Goal: Task Accomplishment & Management: Use online tool/utility

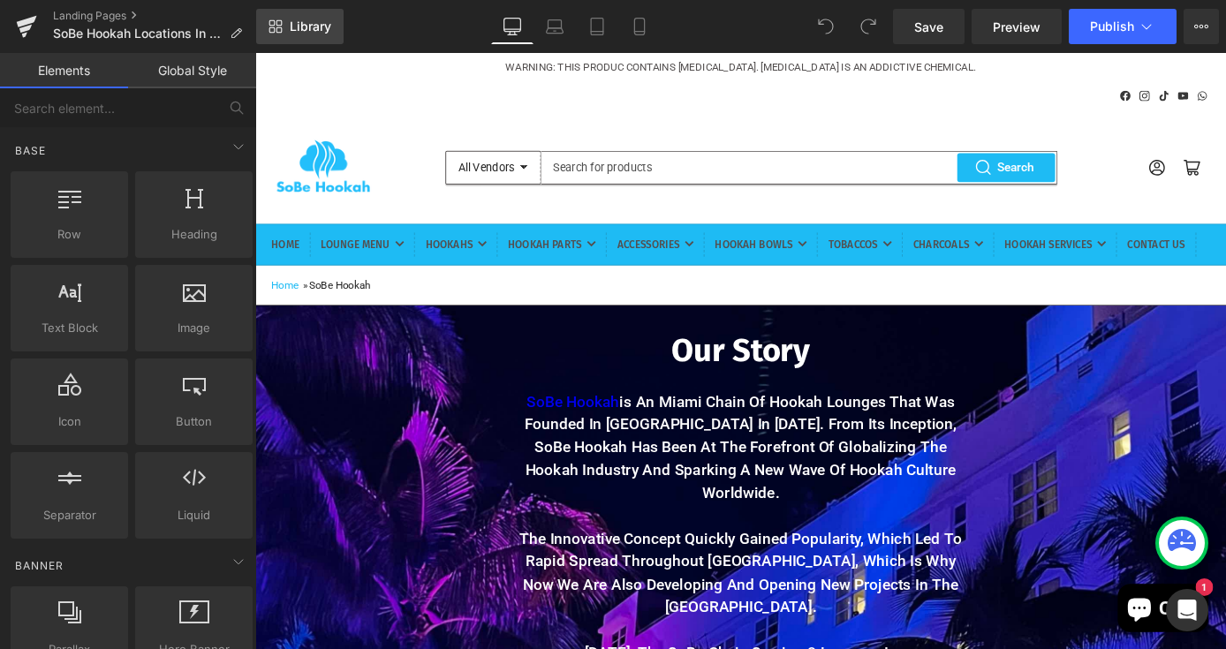
click at [312, 26] on span "Library" at bounding box center [311, 27] width 42 height 16
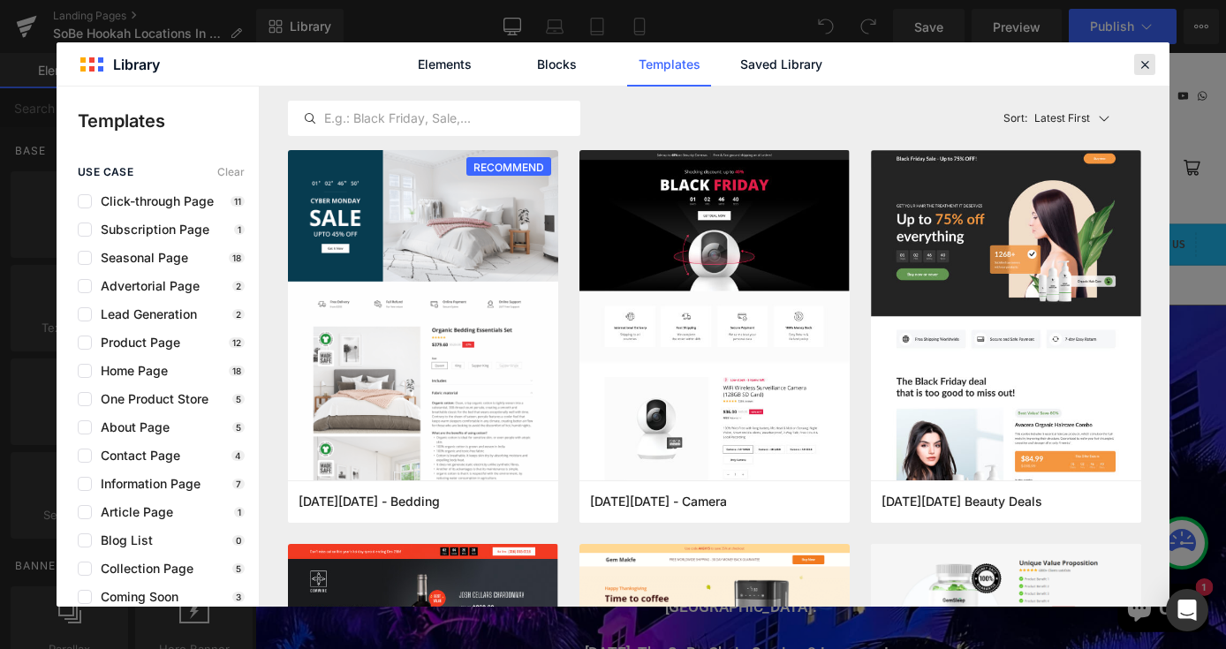
click at [1146, 64] on icon at bounding box center [1145, 65] width 16 height 16
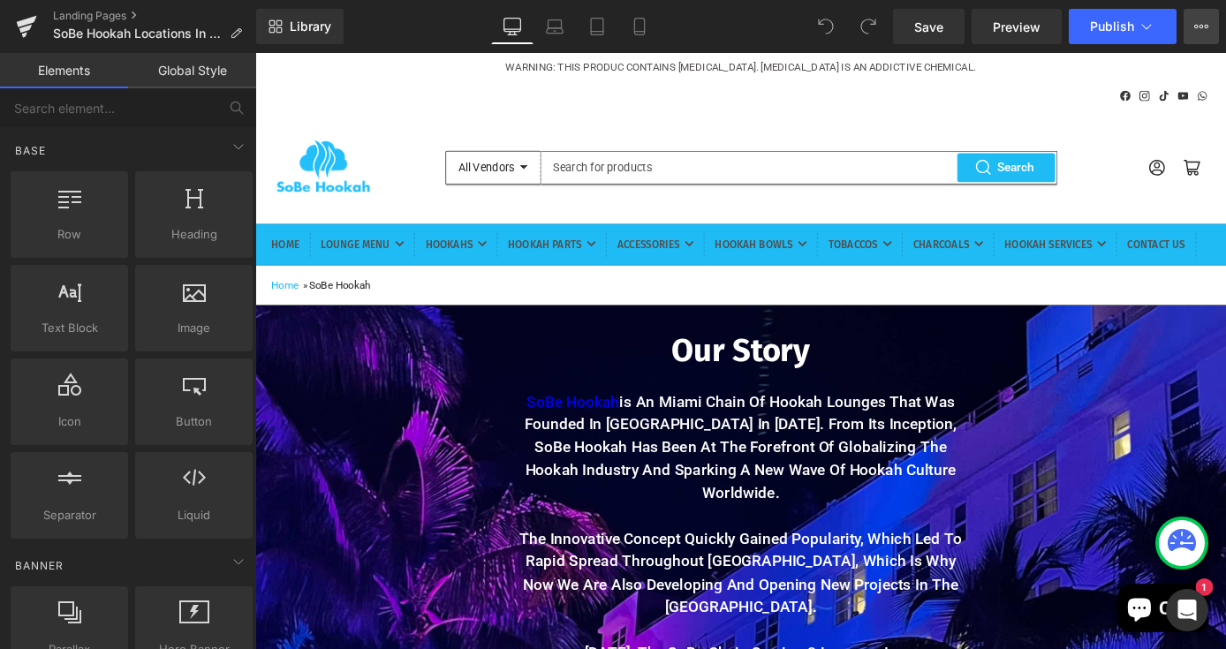
click at [1198, 34] on button "View Live Page View with current Template Save Template to Library Schedule Pub…" at bounding box center [1200, 26] width 35 height 35
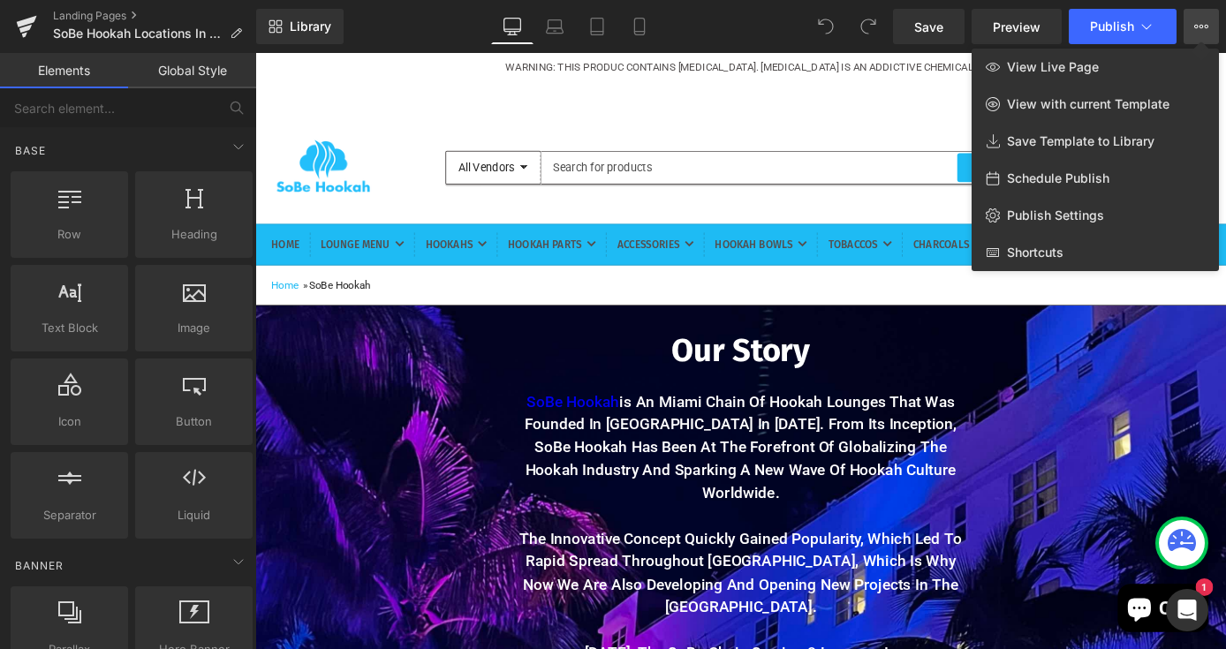
click at [738, 28] on div "Library Desktop Desktop Laptop Tablet Mobile Save Preview Publish Scheduled Vie…" at bounding box center [741, 26] width 970 height 35
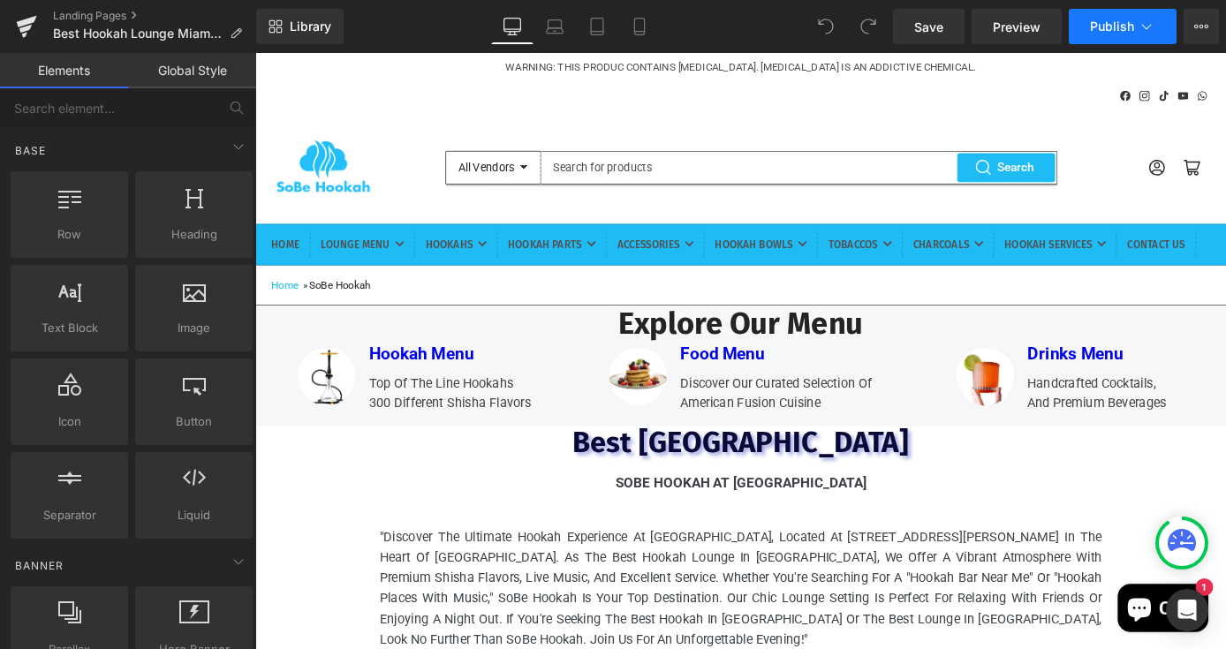
click at [1116, 34] on span "Publish" at bounding box center [1112, 26] width 44 height 14
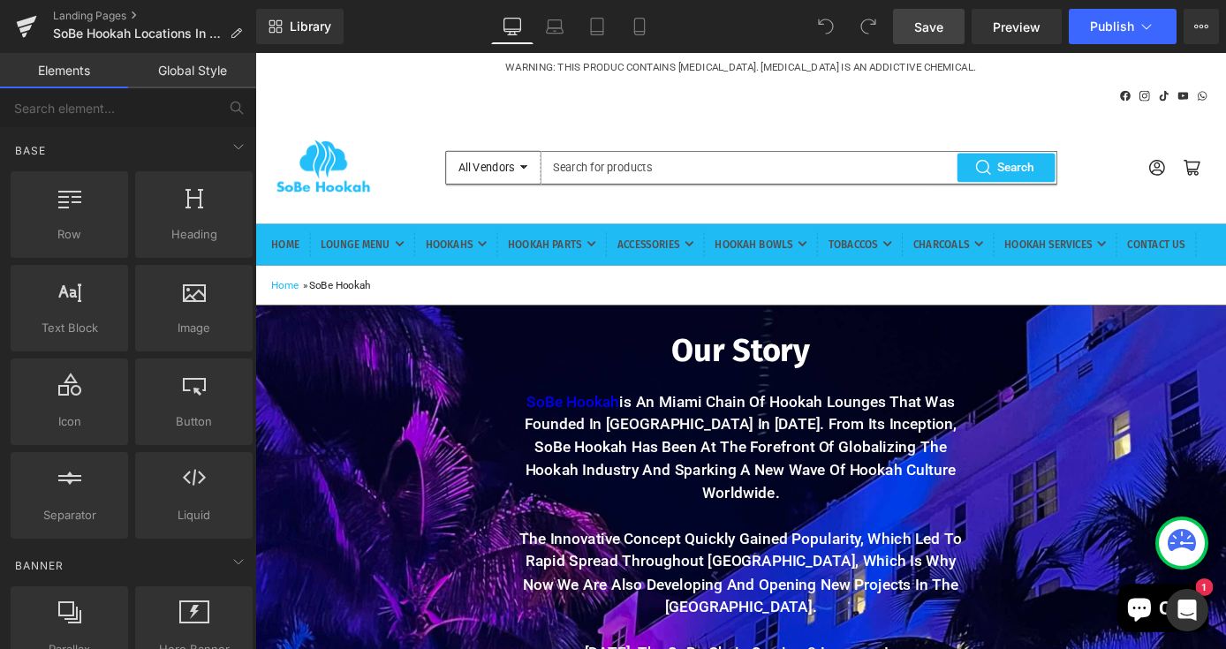
click at [934, 26] on span "Save" at bounding box center [928, 27] width 29 height 19
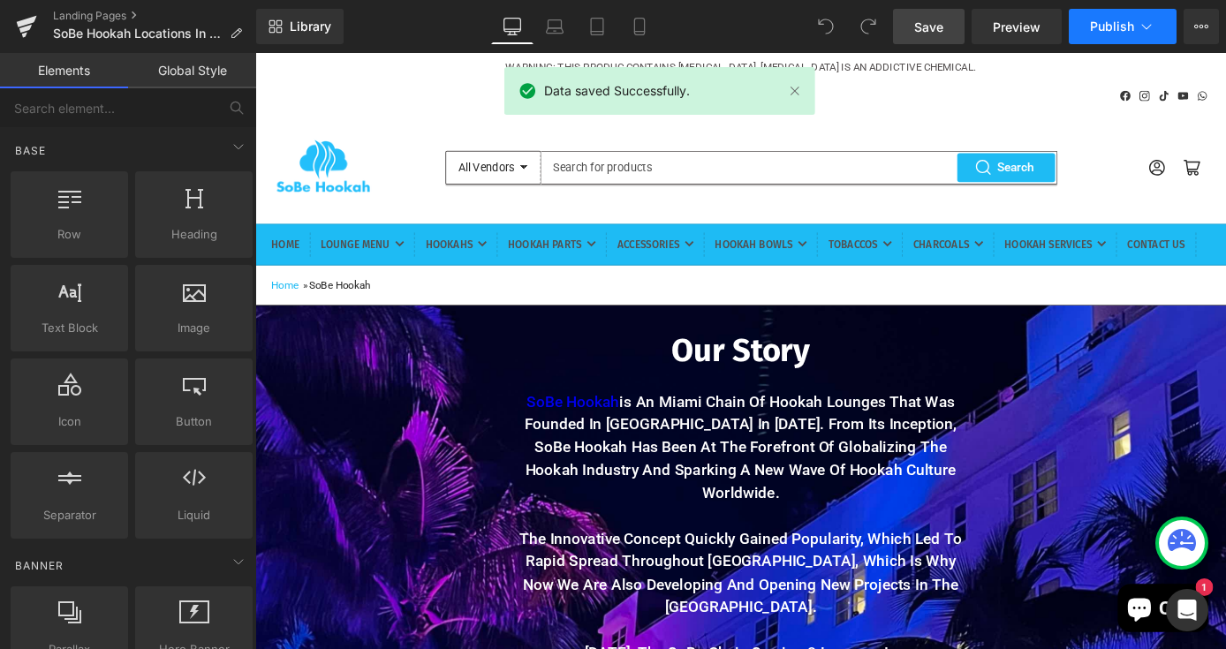
click at [1113, 29] on span "Publish" at bounding box center [1112, 26] width 44 height 14
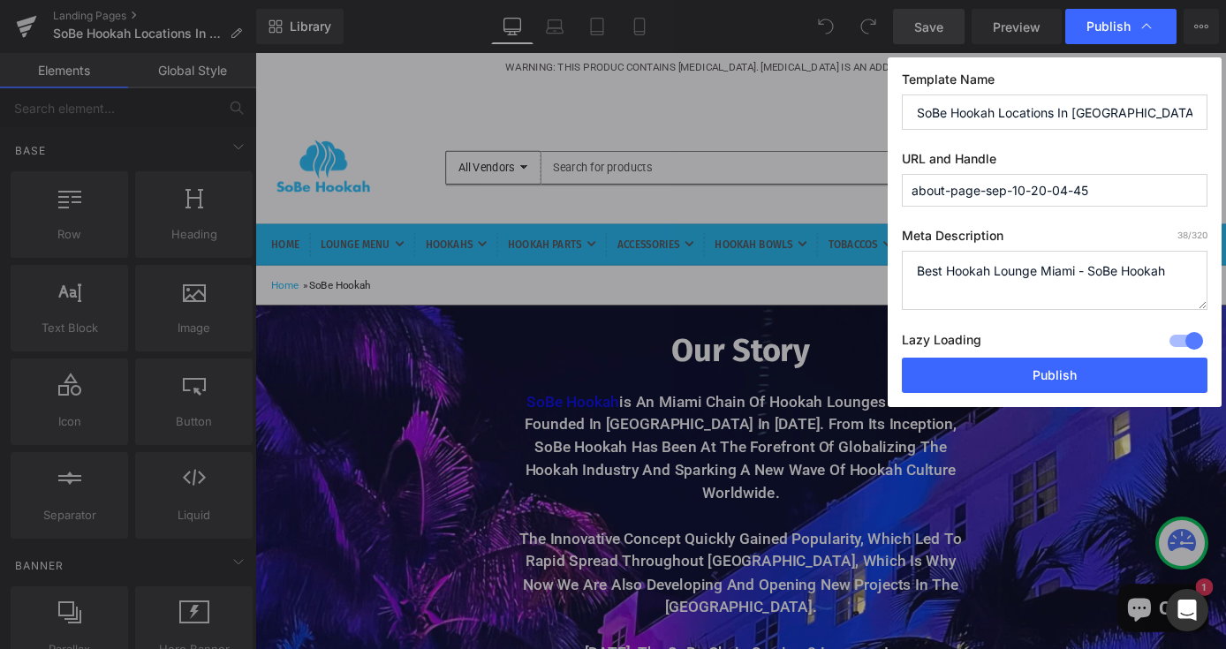
click at [1129, 200] on input "about-page-sep-10-20-04-45" at bounding box center [1055, 190] width 306 height 33
drag, startPoint x: 1182, startPoint y: 274, endPoint x: 898, endPoint y: 271, distance: 284.4
click at [897, 271] on div "Template Name SoBe Hookah Locations In Miami URL and Handle about-page-sep-10-2…" at bounding box center [1055, 232] width 334 height 350
click at [1104, 196] on input "about-page-sep-10-20-04-45" at bounding box center [1055, 190] width 306 height 33
type input "a"
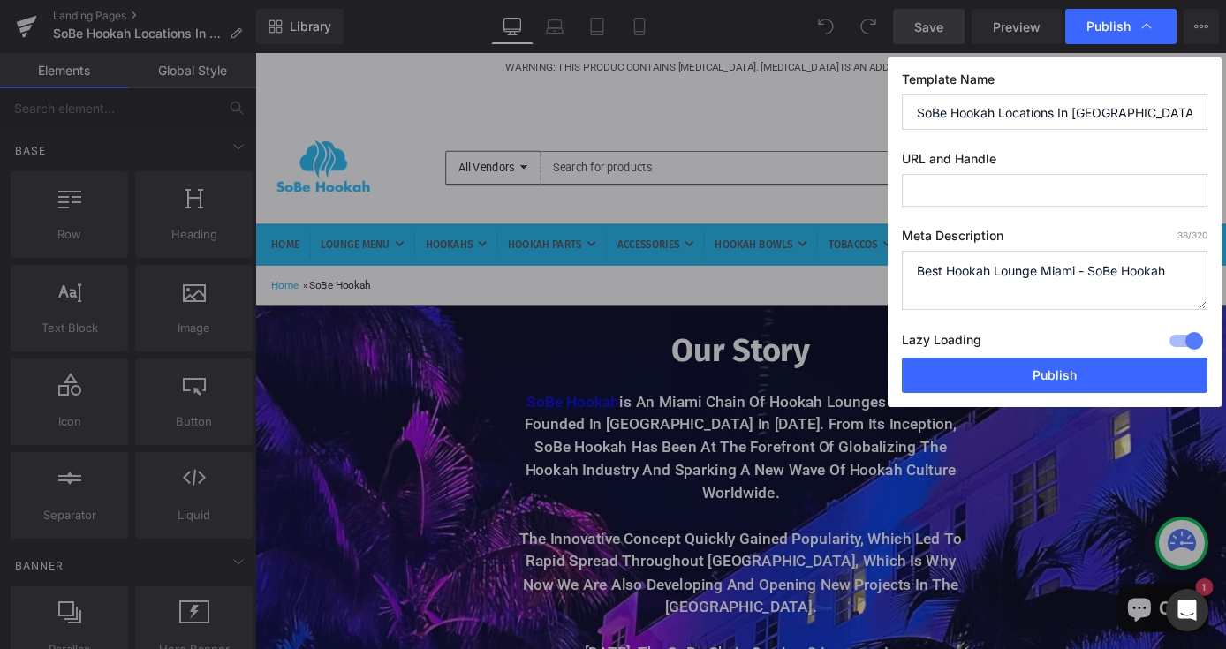
paste input "Best Hookah Lounge Miami - SoBe Hookah"
click at [942, 188] on input "best-hookah-lounge-miami---sobe-hookah" at bounding box center [1055, 190] width 306 height 33
click at [1089, 188] on input "best-hookah-lounge-miami---sobe-hookah" at bounding box center [1055, 190] width 306 height 33
click at [1179, 191] on input "best-hookah-lounge-miami-sobe-hookah" at bounding box center [1055, 190] width 306 height 33
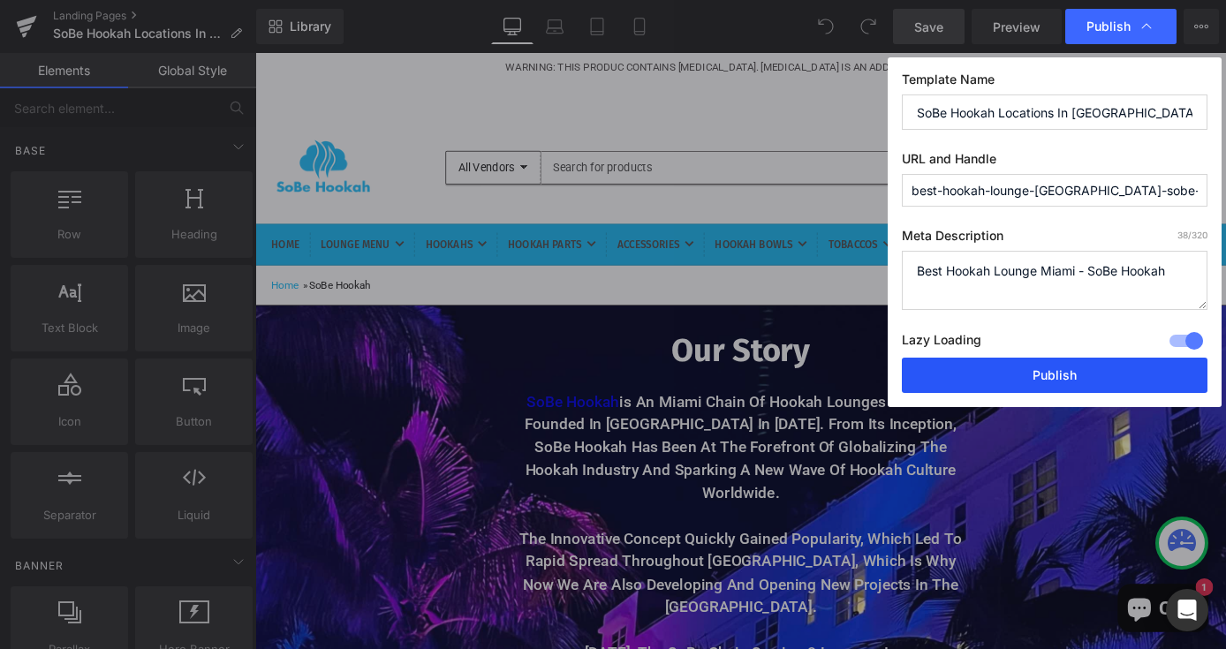
type input "best-hookah-lounge-miami-sobe-hookah"
click at [1025, 374] on button "Publish" at bounding box center [1055, 375] width 306 height 35
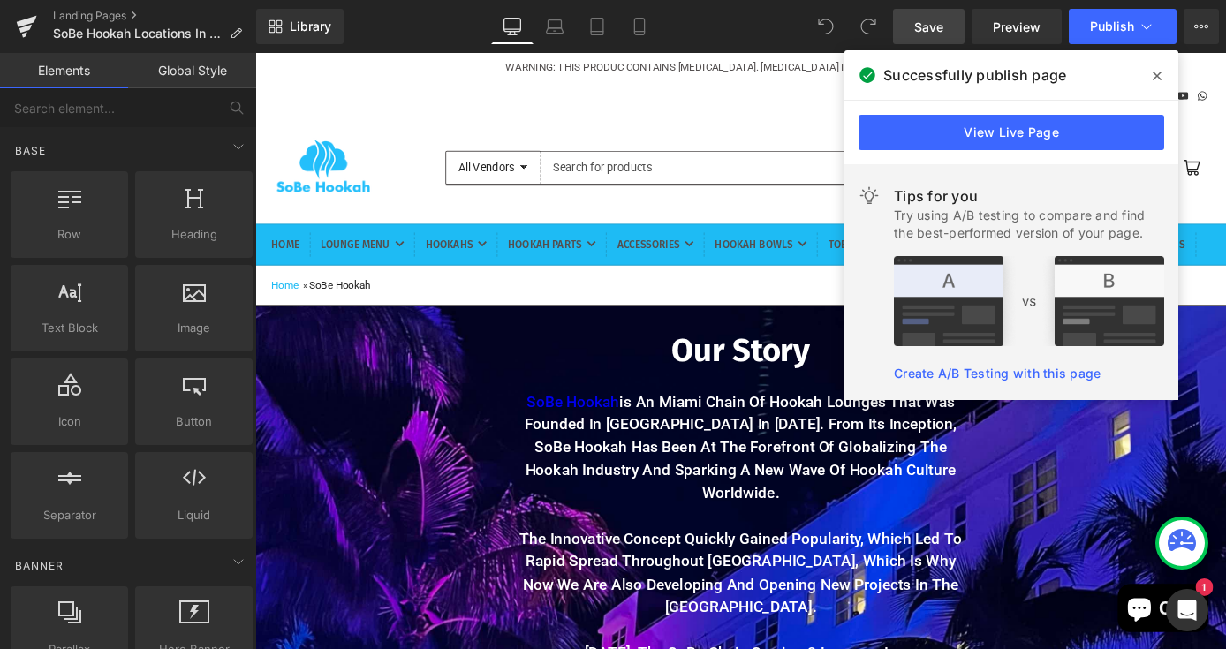
click at [1156, 74] on icon at bounding box center [1156, 76] width 9 height 9
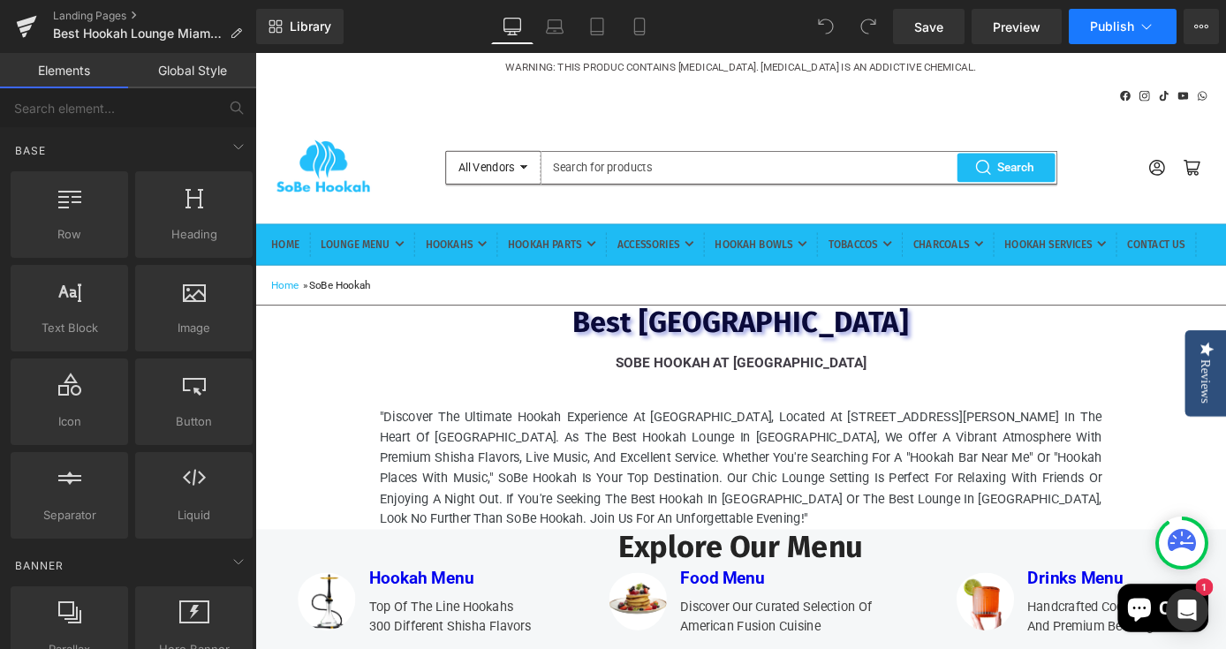
click at [1121, 26] on span "Publish" at bounding box center [1112, 26] width 44 height 14
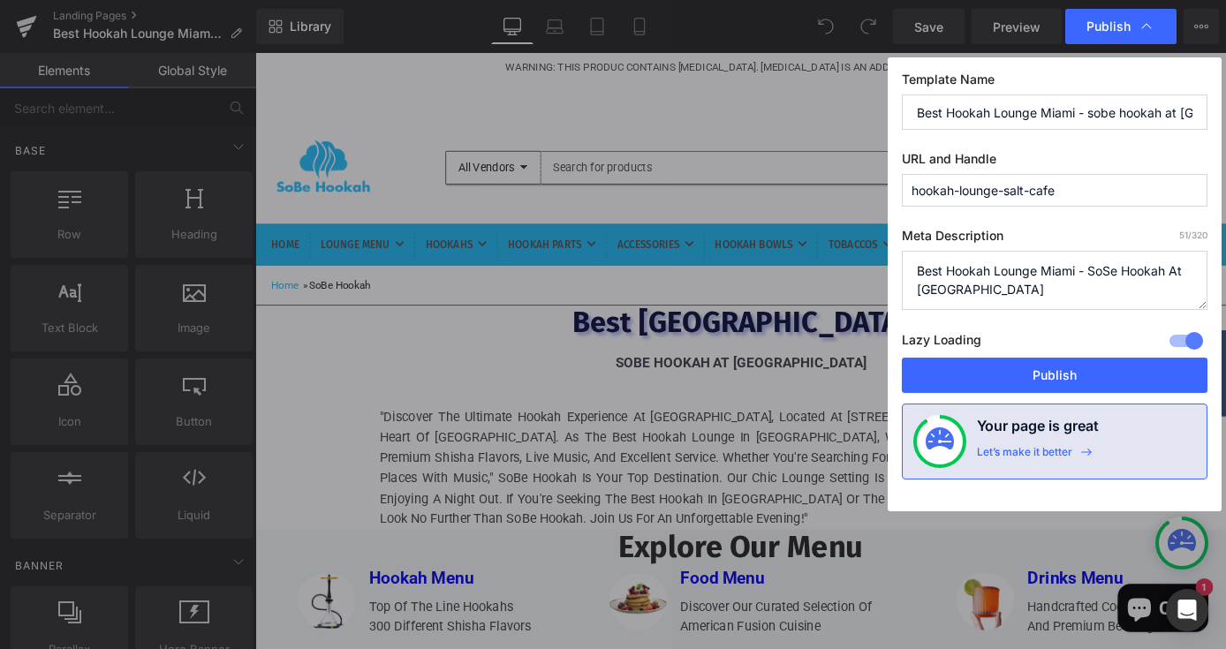
click at [1000, 192] on input "hookah-lounge-salt-cafe" at bounding box center [1055, 190] width 306 height 33
click at [1148, 195] on input "hookah-lounge-miami-salt-cafe" at bounding box center [1055, 190] width 306 height 33
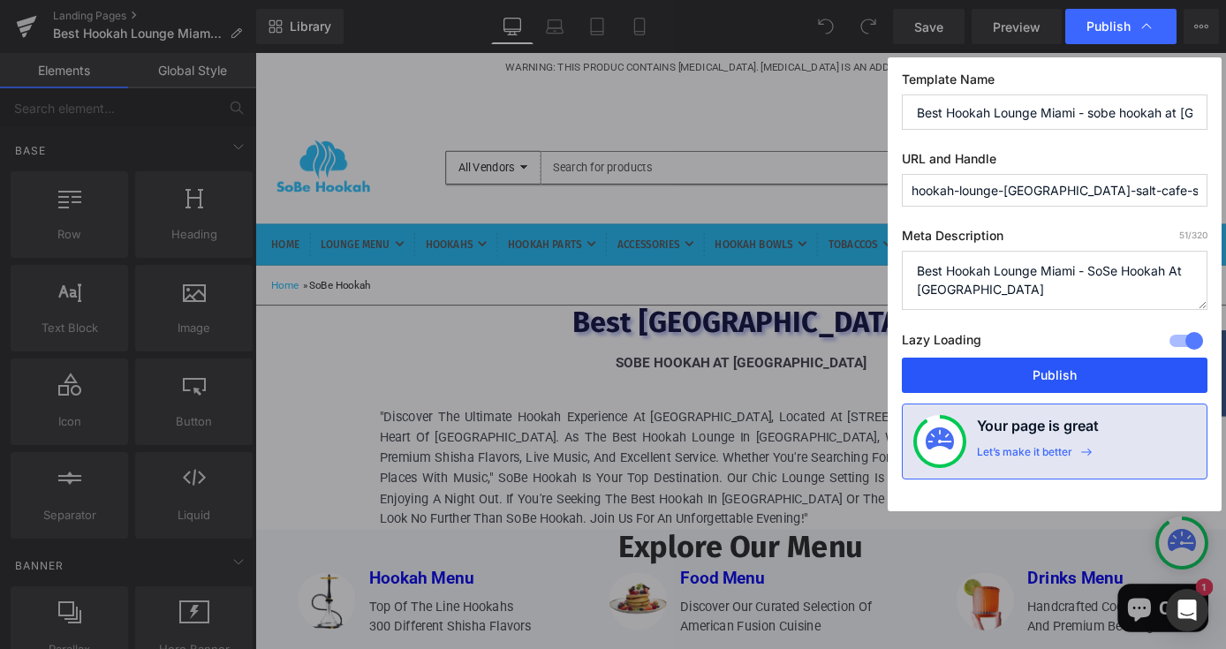
type input "hookah-lounge-miami-salt-cafe-sobe-hookah"
click at [1101, 379] on button "Publish" at bounding box center [1055, 375] width 306 height 35
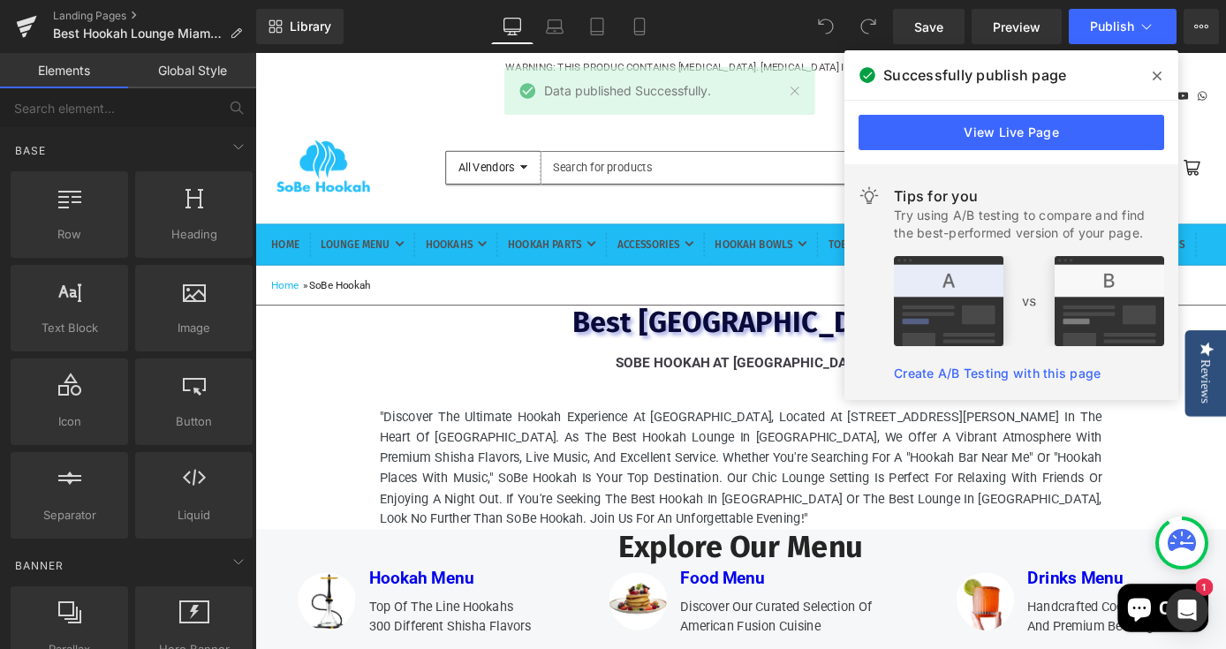
click at [1148, 78] on span at bounding box center [1157, 76] width 28 height 28
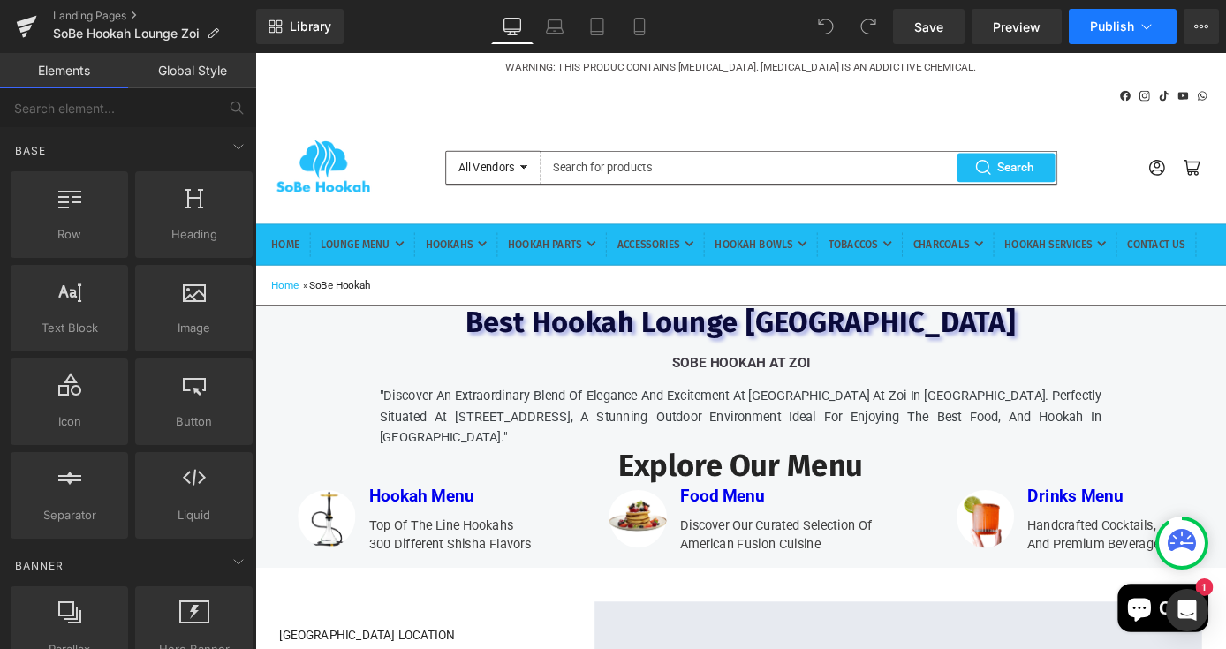
click at [1096, 30] on span "Publish" at bounding box center [1112, 26] width 44 height 14
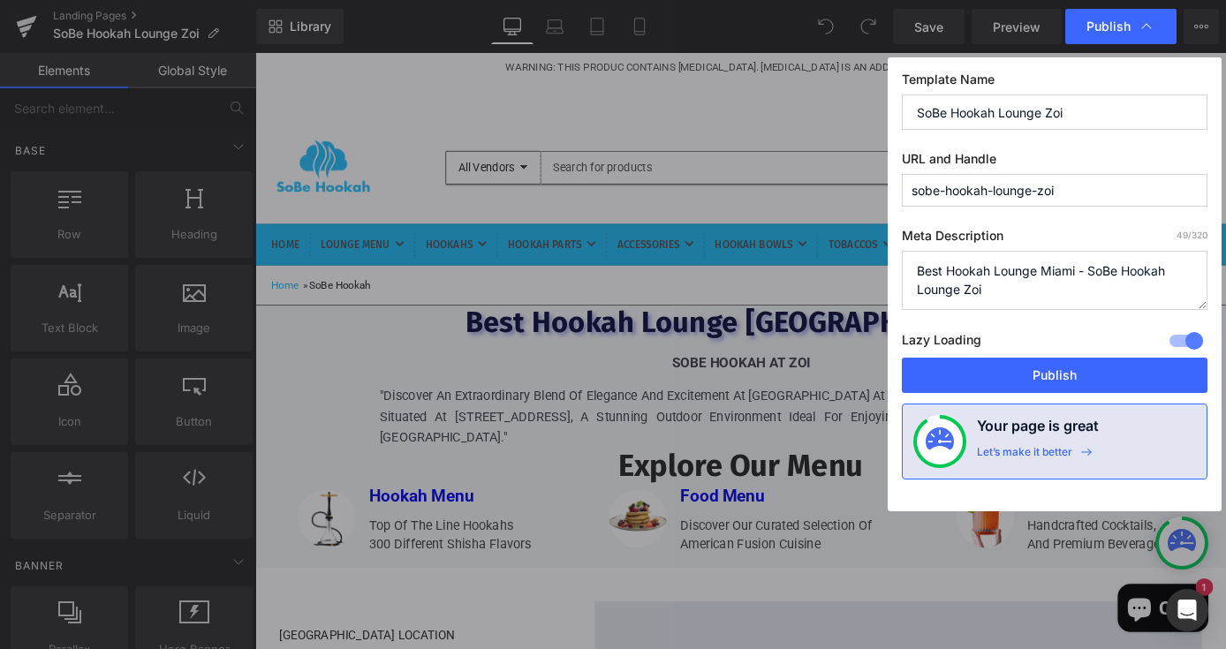
click at [911, 188] on input "sobe-hookah-lounge-zoi" at bounding box center [1055, 190] width 306 height 33
click at [918, 189] on input "bsobe-hookah-lounge-zoi" at bounding box center [1055, 190] width 306 height 33
click at [946, 189] on input "best-sobe-hookah-lounge-zoi" at bounding box center [1055, 190] width 306 height 33
click at [941, 190] on input "best-sobe-hookah-lounge-zoi" at bounding box center [1055, 190] width 306 height 33
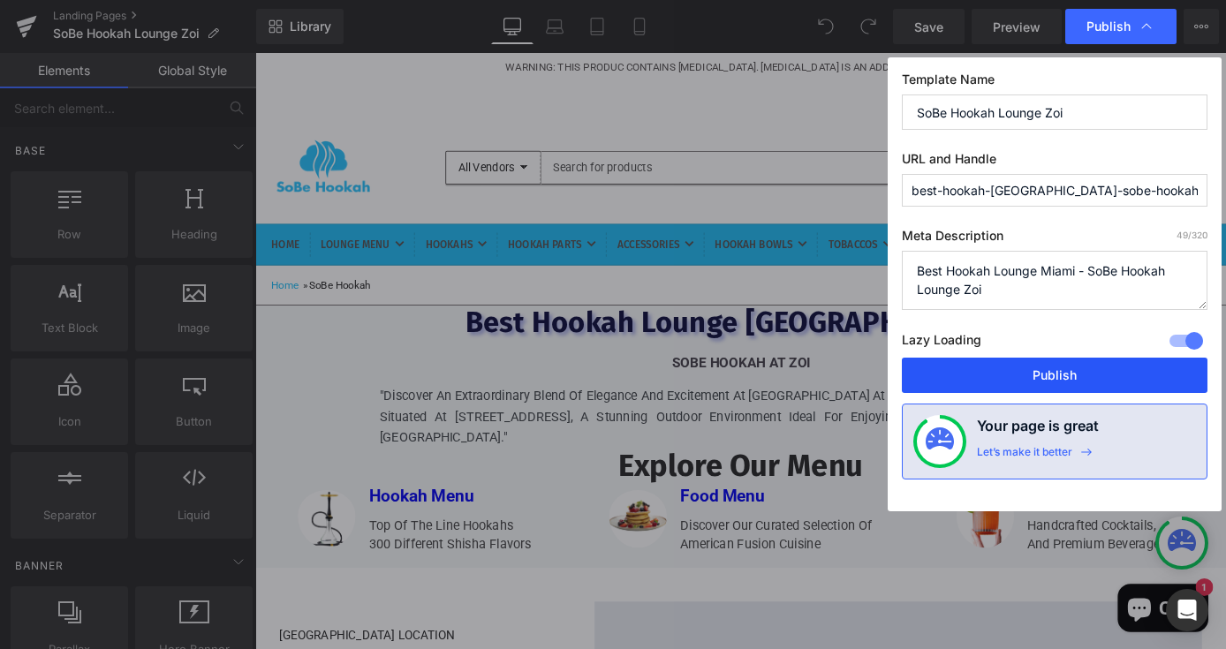
type input "best-hookah-miami-sobe-hookah-lounge-zoi"
click at [974, 378] on button "Publish" at bounding box center [1055, 375] width 306 height 35
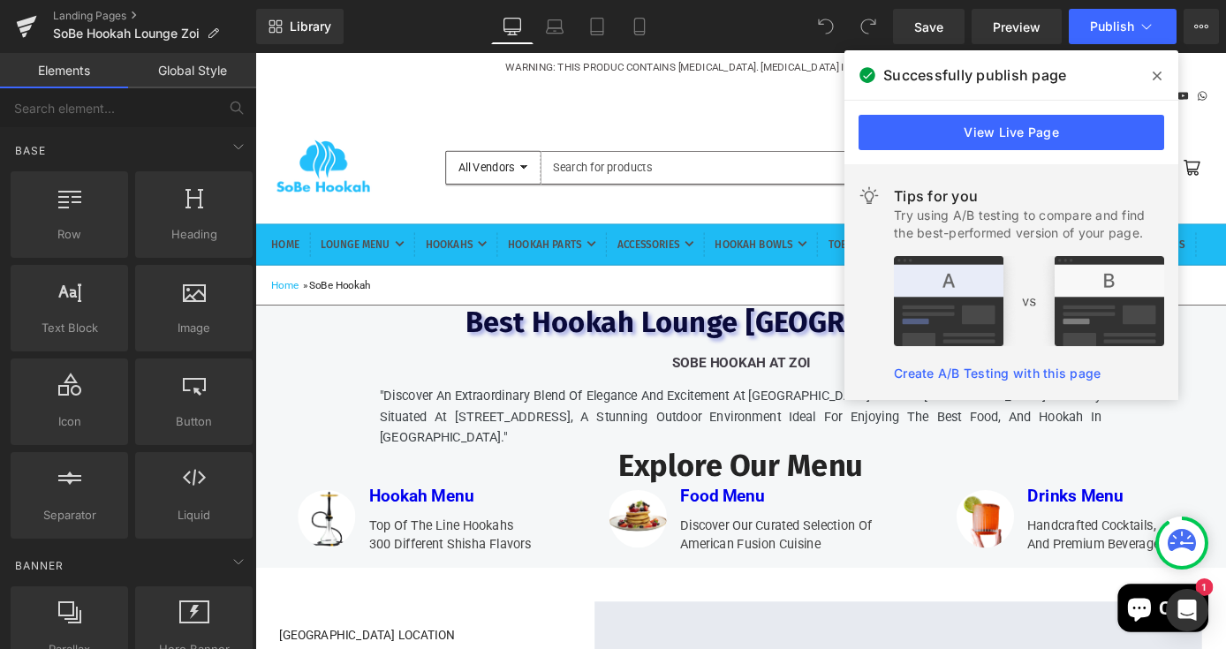
click at [1163, 75] on span at bounding box center [1157, 76] width 28 height 28
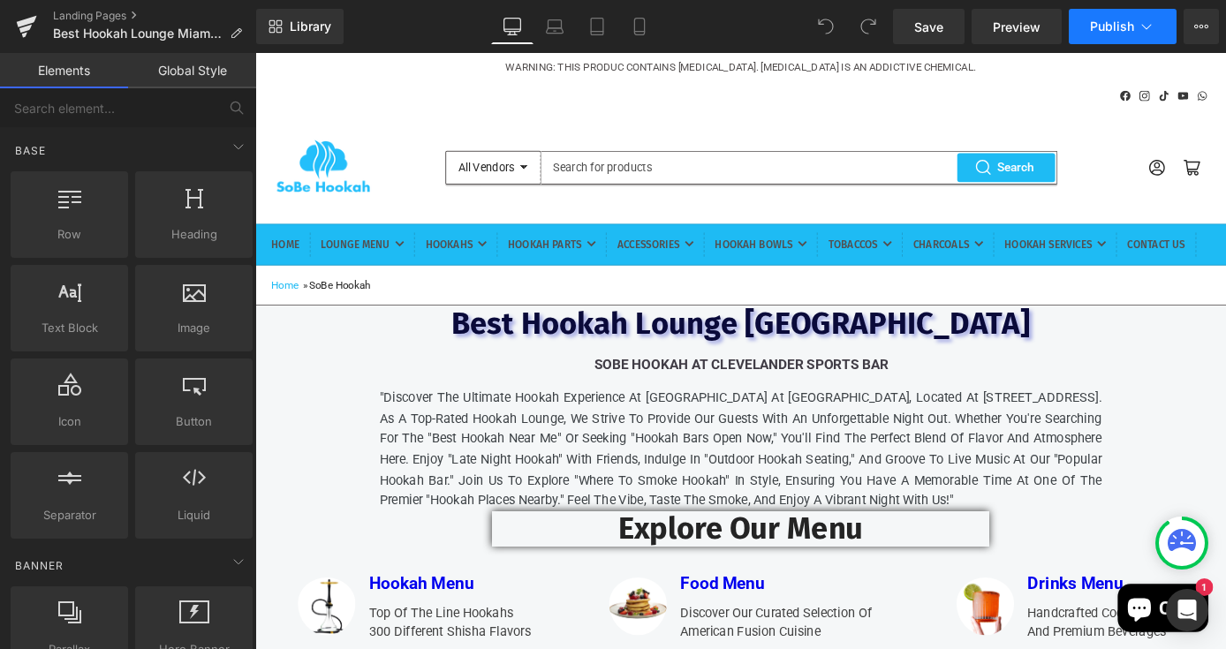
click at [1091, 33] on span "Publish" at bounding box center [1112, 26] width 44 height 14
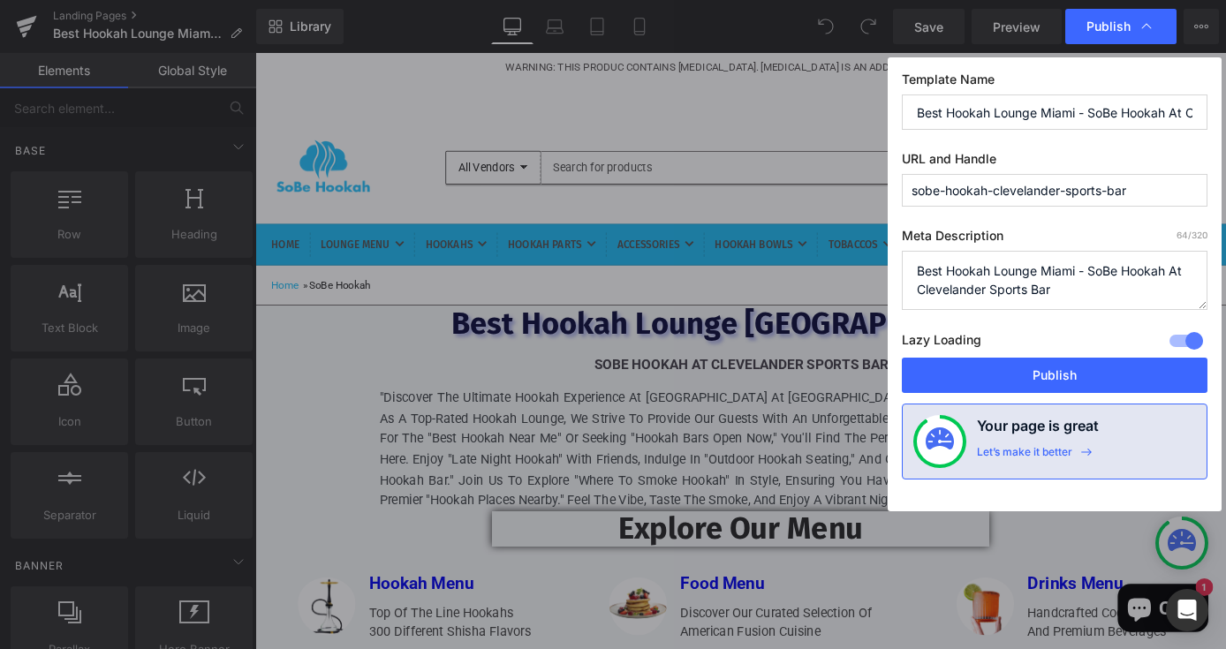
click at [912, 187] on input "sobe-hookah-clevelander-sports-bar" at bounding box center [1055, 190] width 306 height 33
click at [944, 193] on input "best-sobe-hookah-clevelander-sports-barh" at bounding box center [1055, 190] width 306 height 33
click at [1008, 191] on input "best-hookah-sobe-hookah-clevelander-sports-barh" at bounding box center [1055, 190] width 306 height 33
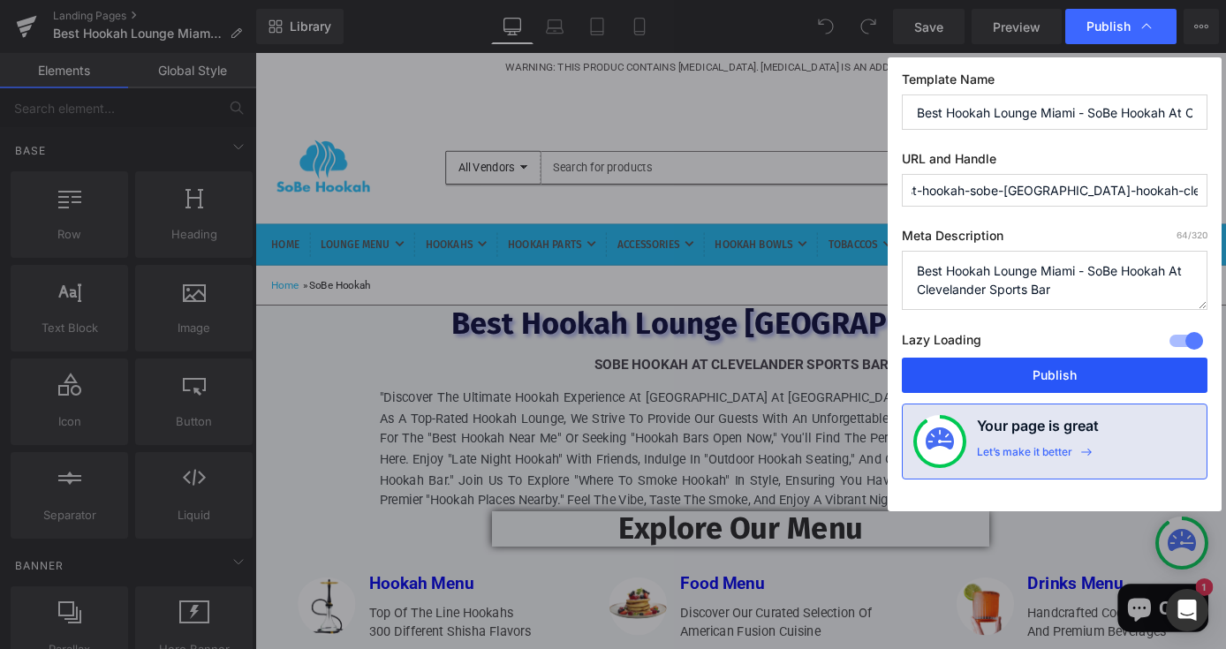
type input "best-hookah-sobe-[GEOGRAPHIC_DATA]-hookah-clevelander-sports-barh"
click at [1021, 373] on button "Publish" at bounding box center [1055, 375] width 306 height 35
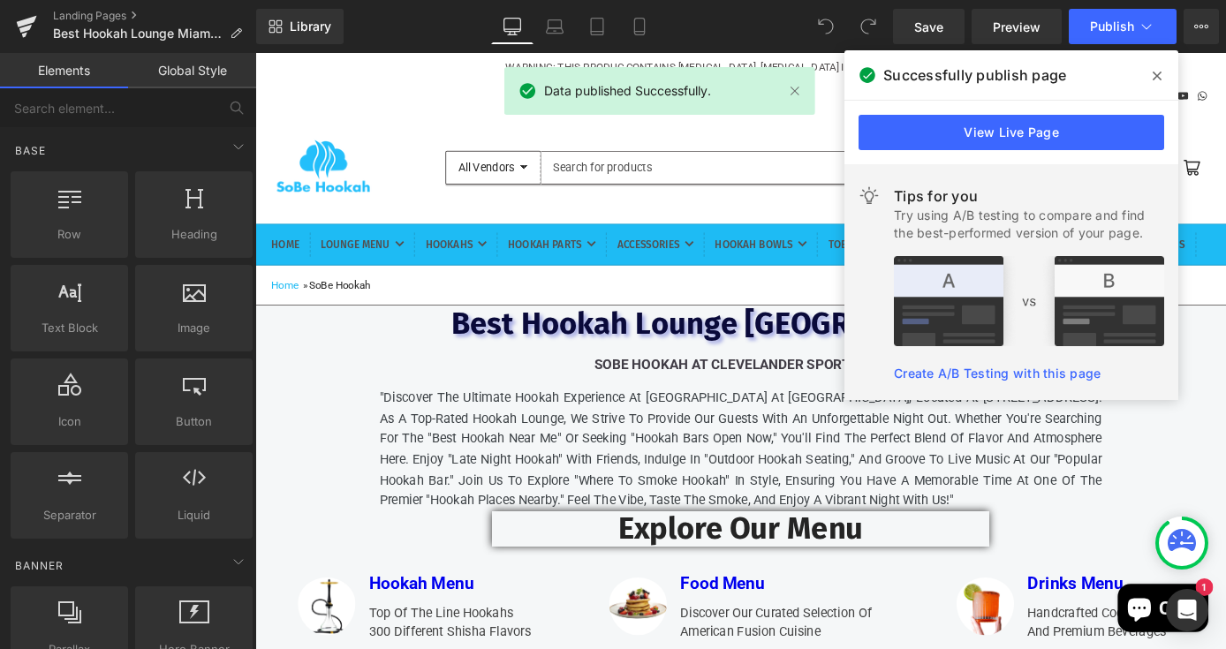
click at [1155, 71] on icon at bounding box center [1156, 76] width 9 height 14
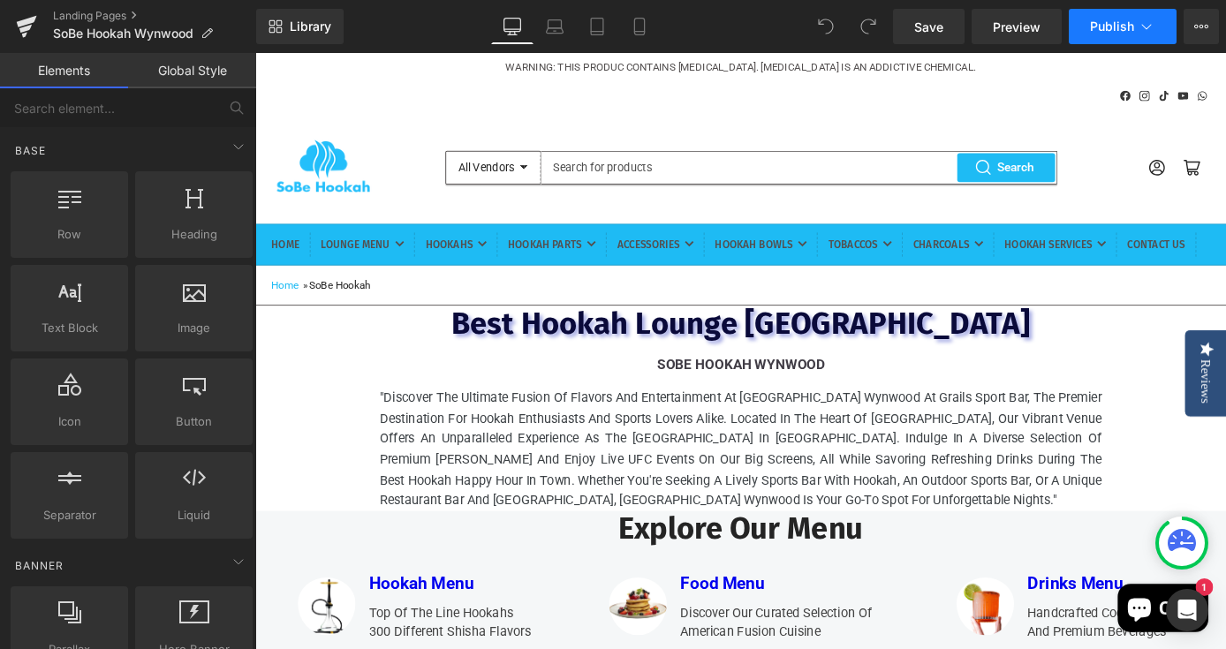
click at [1125, 39] on button "Publish" at bounding box center [1123, 26] width 108 height 35
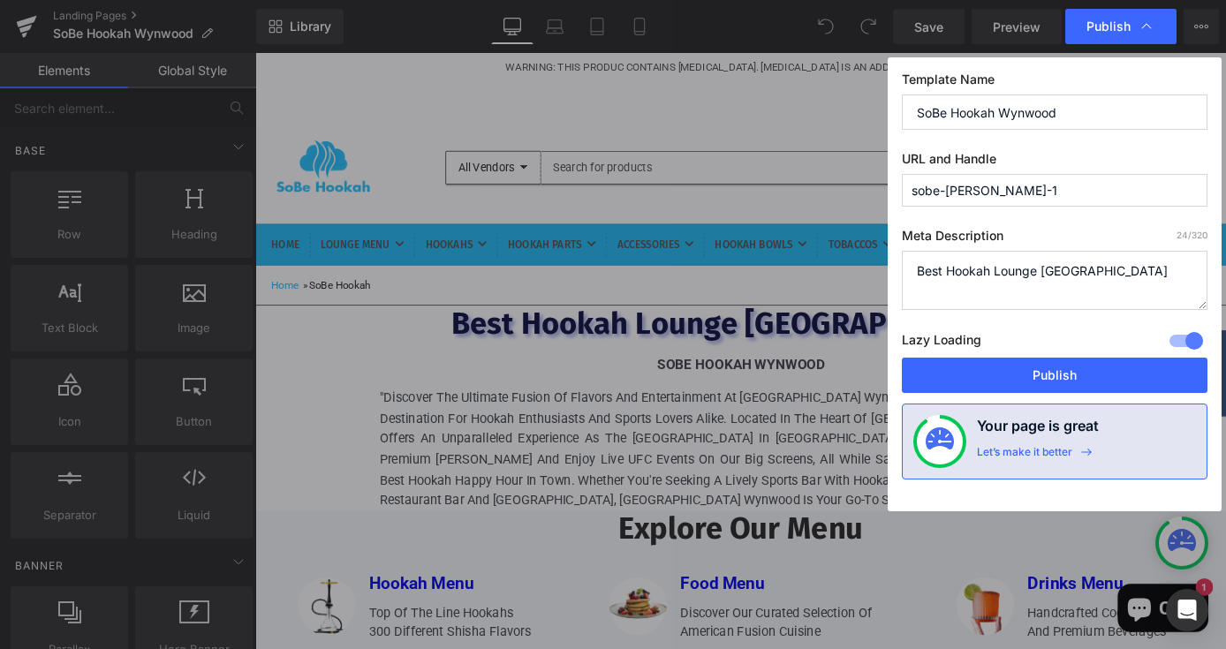
click at [1075, 193] on input "sobe-hookah-wynwood-1" at bounding box center [1055, 190] width 306 height 33
click at [912, 187] on input "sobe-hookah-wynwood-" at bounding box center [1055, 190] width 306 height 33
click at [943, 189] on input "best-sobe-hookah-wynwood-" at bounding box center [1055, 190] width 306 height 33
click at [993, 189] on input "best-hookah-sobe-hookah-wynwood-" at bounding box center [1055, 190] width 306 height 33
type input "best-hookah-miami-sobe-hookah-wynwood"
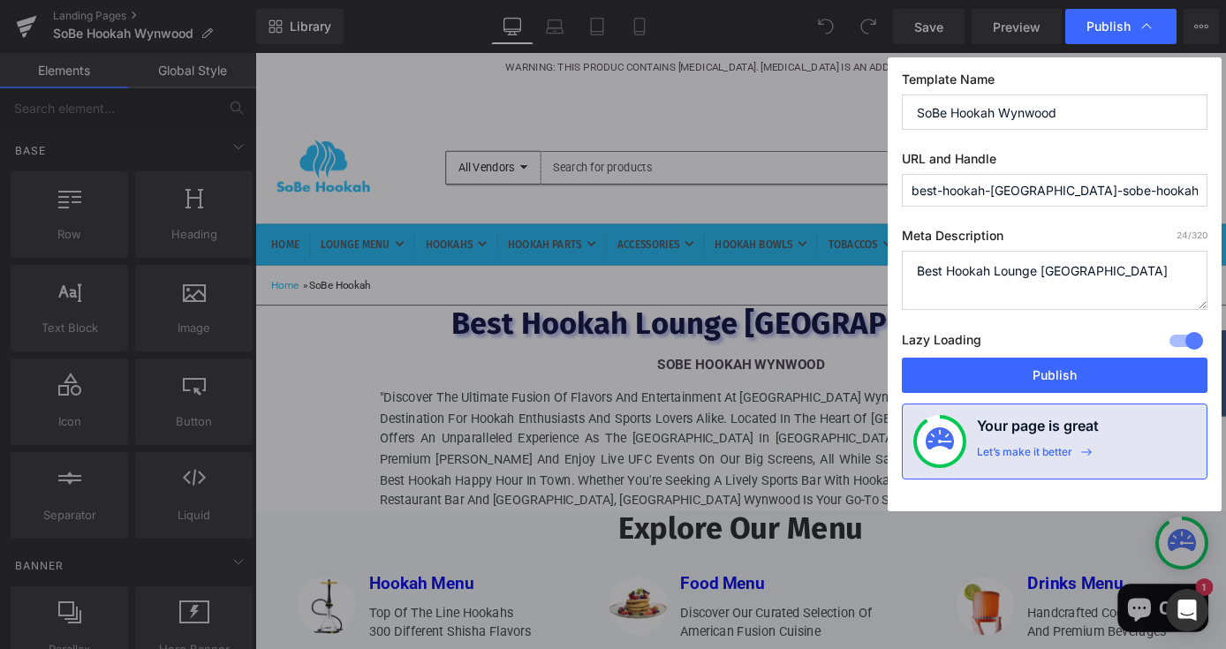
click at [1082, 116] on input "SoBe Hookah Wynwood" at bounding box center [1055, 111] width 306 height 35
click at [1096, 276] on textarea "Best Hookah Lounge [GEOGRAPHIC_DATA]" at bounding box center [1055, 280] width 306 height 59
click at [1041, 270] on textarea "Best Hookah Lounge [GEOGRAPHIC_DATA]" at bounding box center [1055, 280] width 306 height 59
click at [996, 110] on input "SoBe Hookah Wynwood Miami" at bounding box center [1055, 111] width 306 height 35
type input "SoBe Hookah Lounge Wynwood Miami"
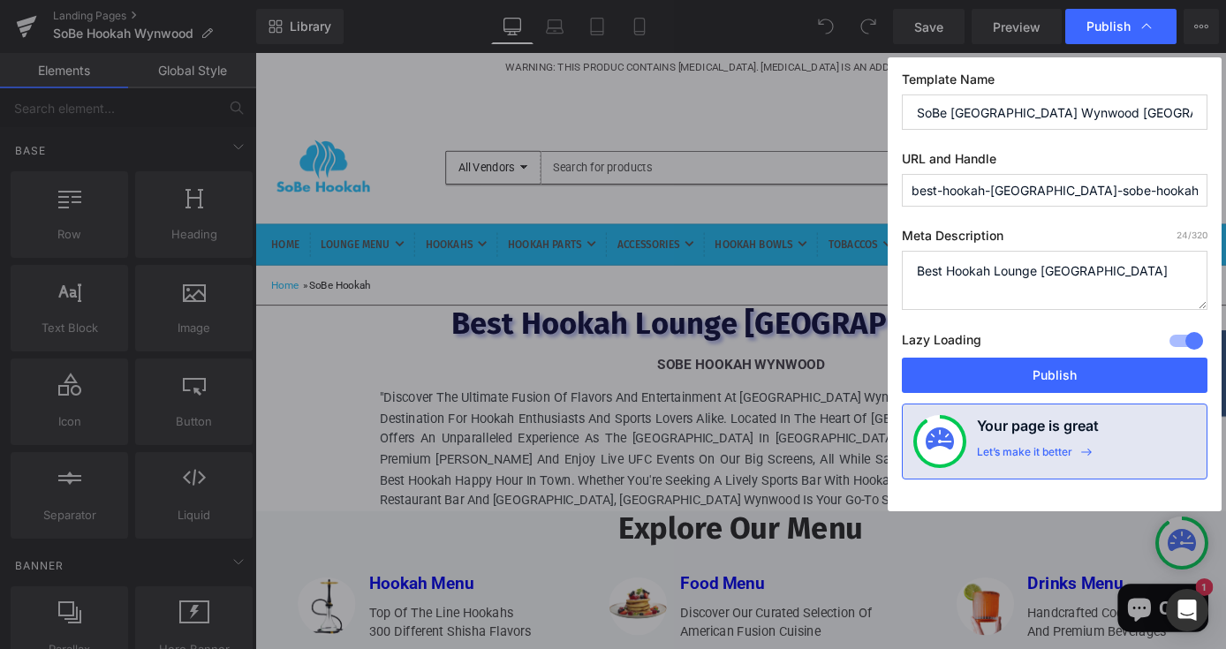
click at [1039, 272] on textarea "Best Hookah Lounge [GEOGRAPHIC_DATA]" at bounding box center [1055, 280] width 306 height 59
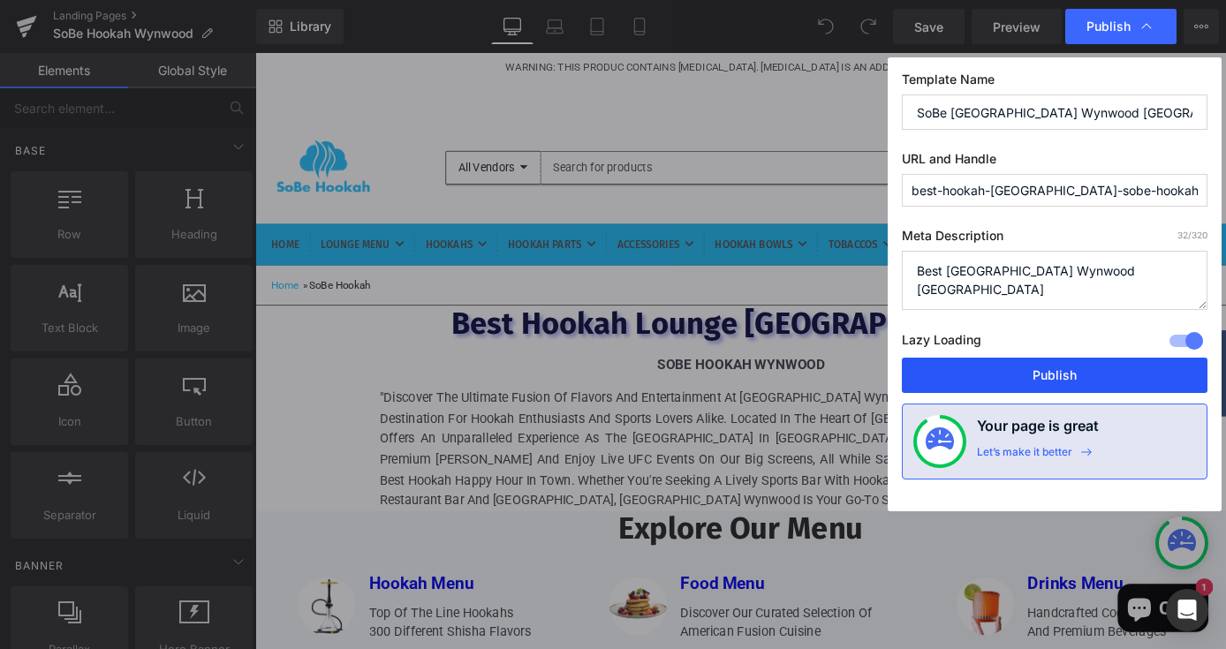
type textarea "Best Hookah Lounge Wynwood Miami"
click at [1098, 376] on button "Publish" at bounding box center [1055, 375] width 306 height 35
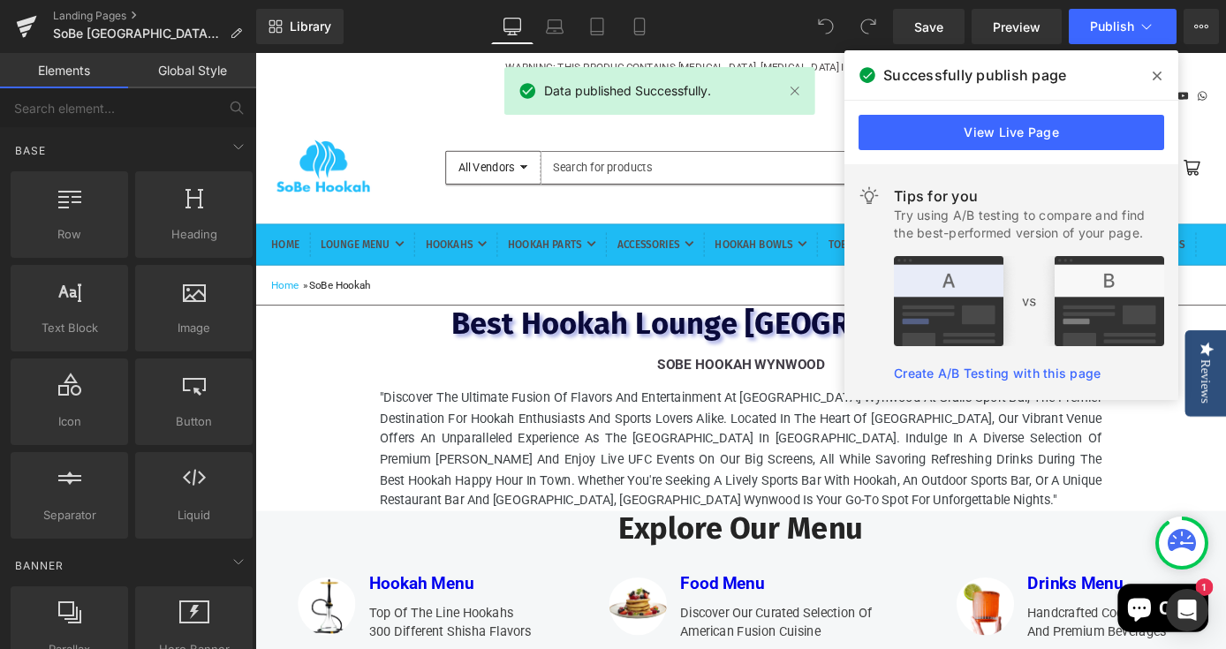
click at [1158, 68] on span at bounding box center [1157, 76] width 28 height 28
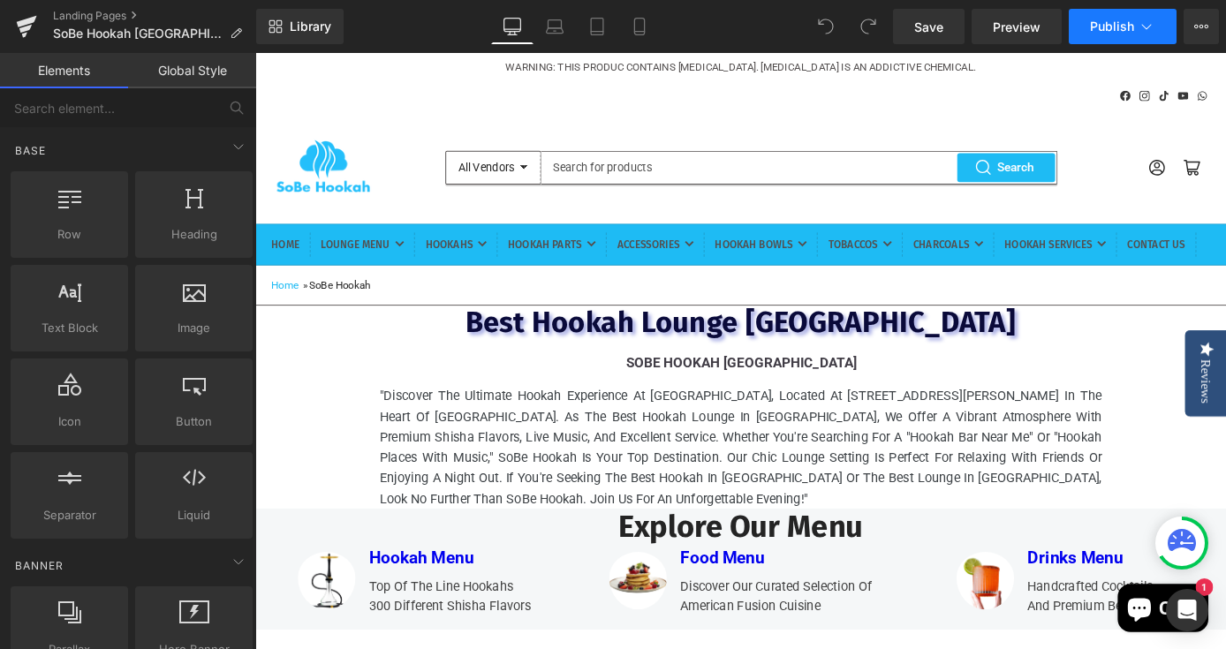
click at [1099, 25] on span "Publish" at bounding box center [1112, 26] width 44 height 14
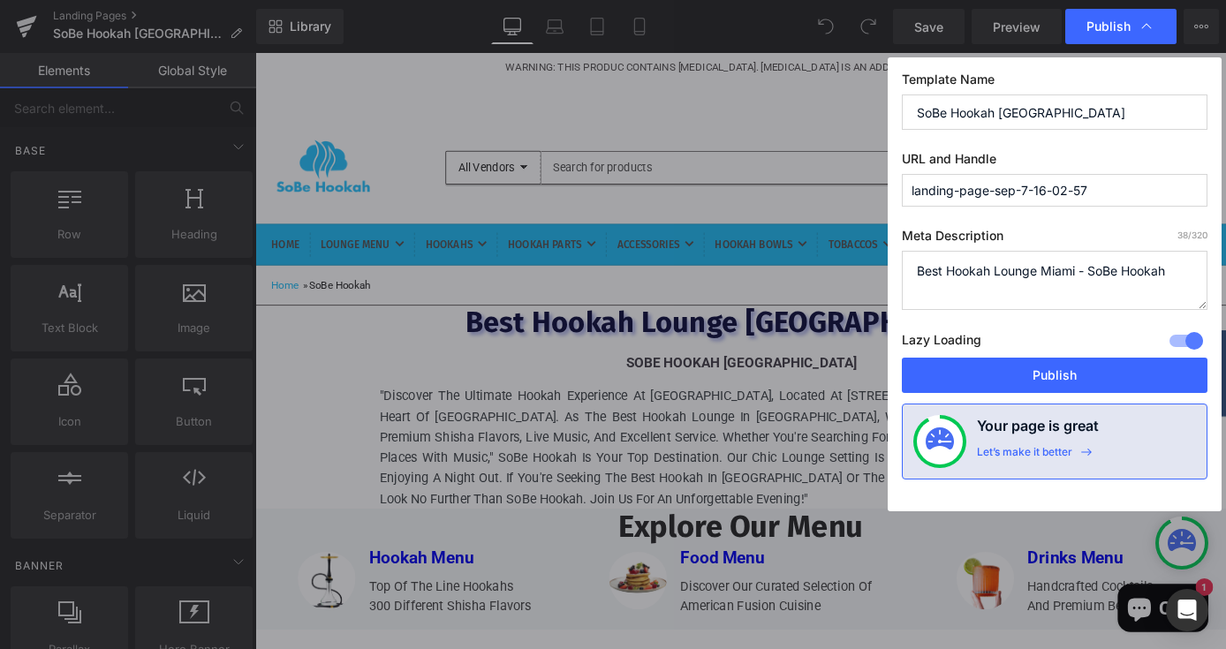
click at [1124, 191] on input "landing-page-sep-7-16-02-57" at bounding box center [1055, 190] width 306 height 33
type input "l"
drag, startPoint x: 917, startPoint y: 271, endPoint x: 1177, endPoint y: 283, distance: 260.8
click at [1177, 283] on textarea "Best Hookah Lounge Miami - SoBe Hookah" at bounding box center [1055, 280] width 306 height 59
click at [1090, 186] on input "text" at bounding box center [1055, 190] width 306 height 33
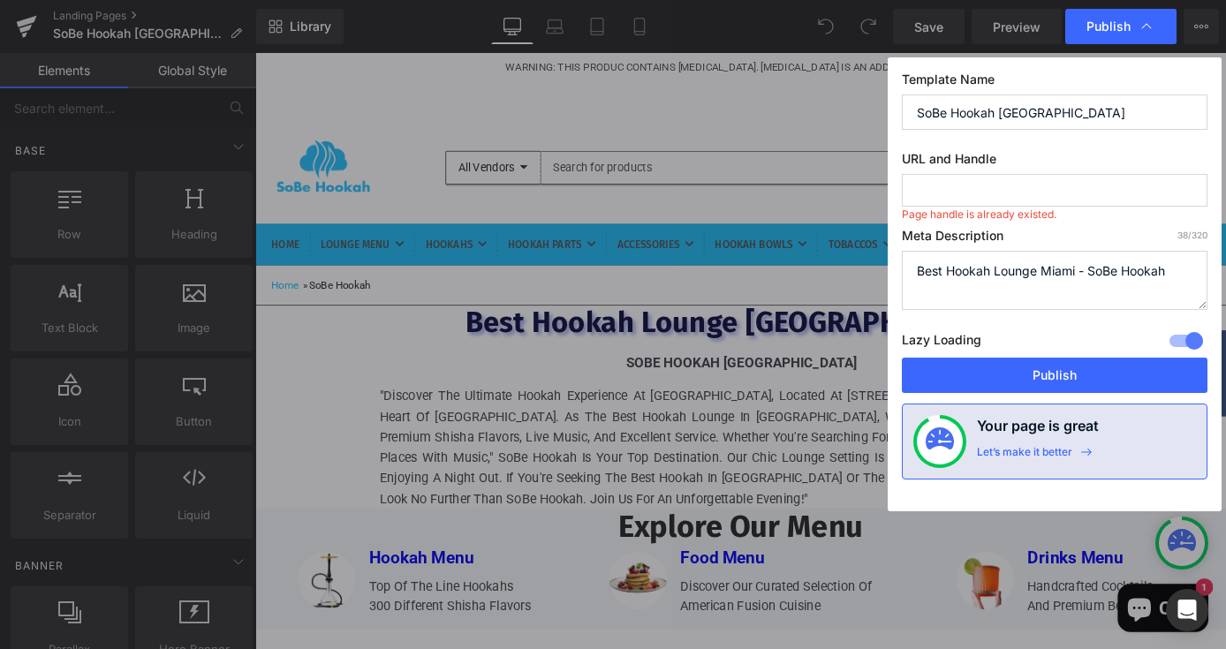
paste input "Best Hookah Lounge Miami - SoBe Hookah"
click at [1089, 191] on input "best-hookah-lounge-miami---sobe-hookah" at bounding box center [1055, 190] width 306 height 33
click at [1111, 192] on input "best-hookah-lounge-miami-sobe-hookah" at bounding box center [1055, 190] width 306 height 33
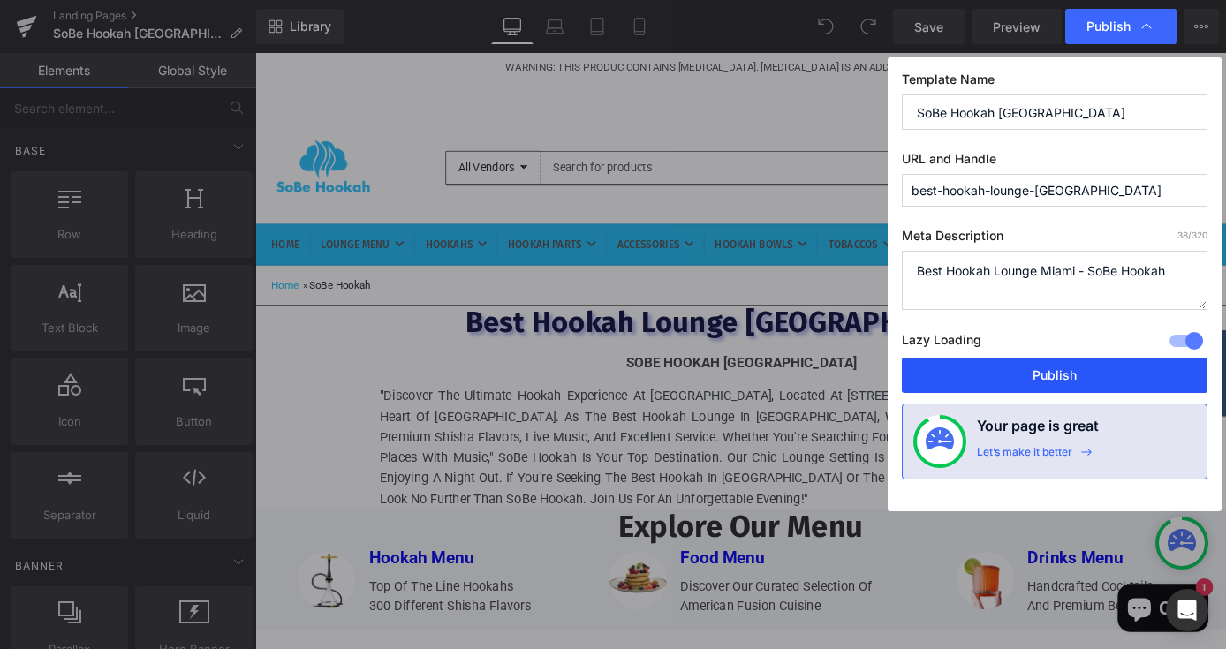
type input "best-hookah-lounge-miami-beach"
click at [1038, 378] on button "Publish" at bounding box center [1055, 375] width 306 height 35
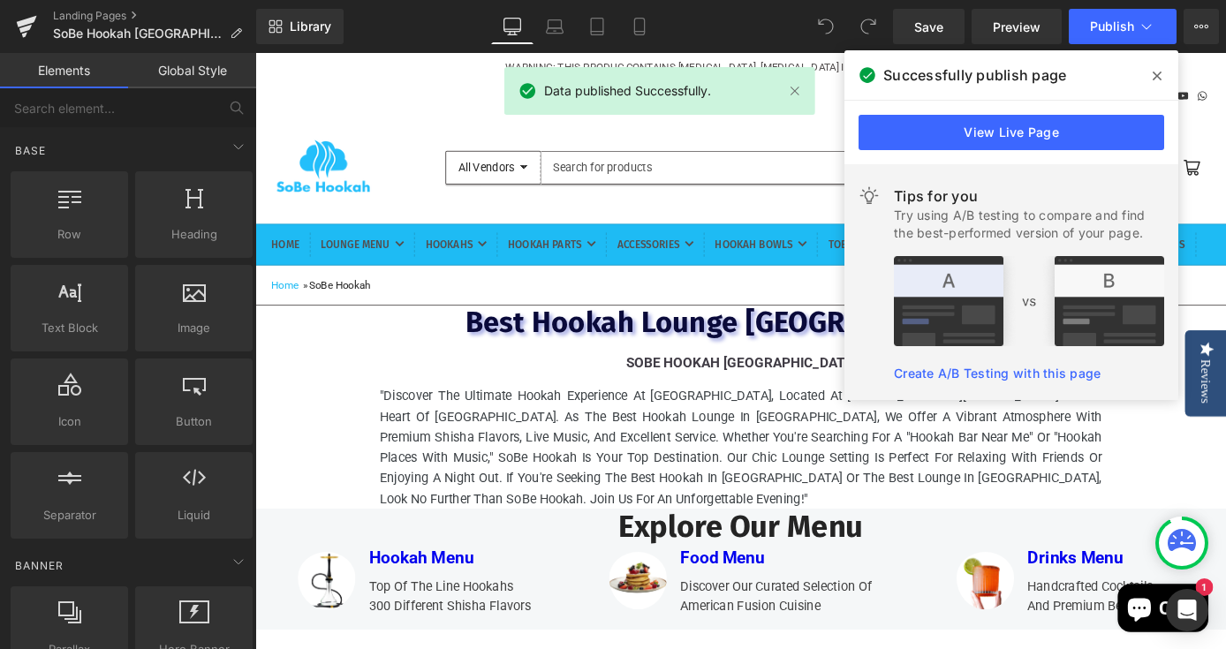
click at [1152, 78] on icon at bounding box center [1156, 76] width 9 height 14
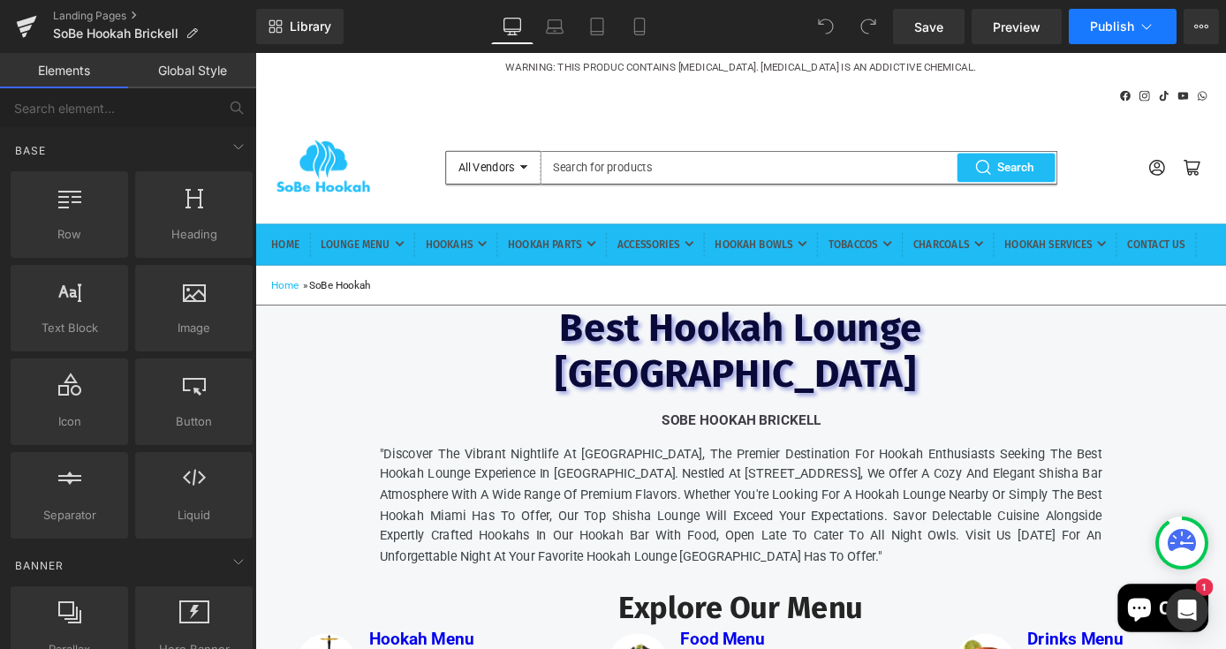
click at [1122, 34] on button "Publish" at bounding box center [1123, 26] width 108 height 35
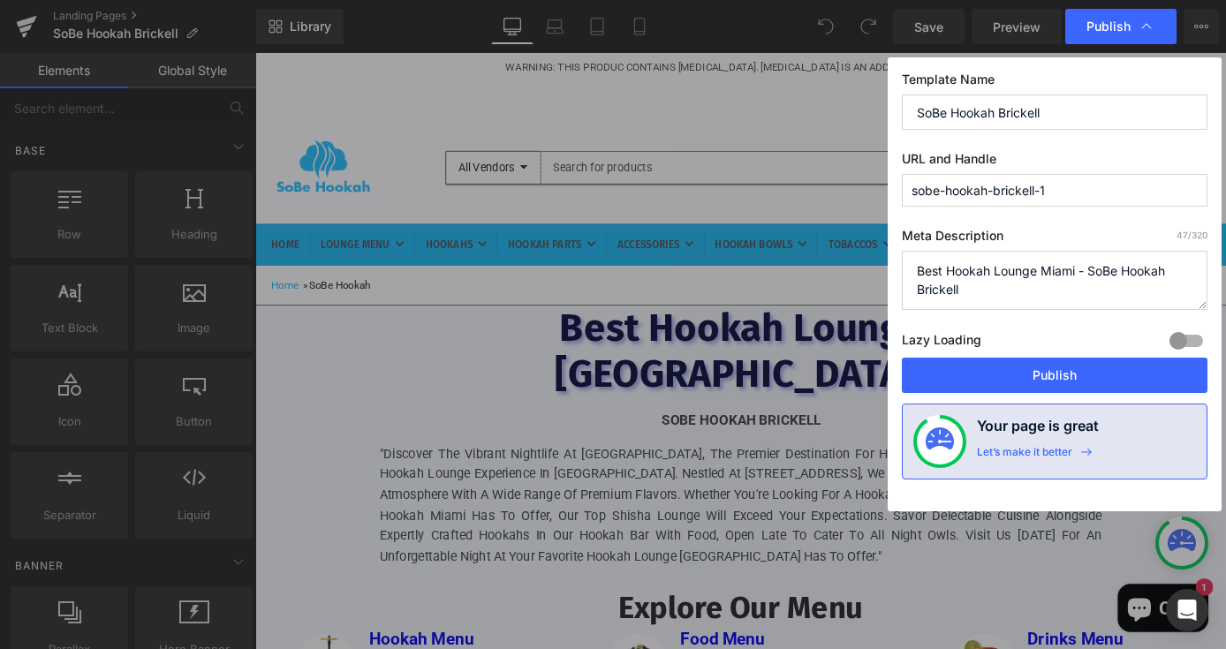
click at [1080, 197] on input "sobe-hookah-brickell-1" at bounding box center [1055, 190] width 306 height 33
click at [912, 185] on input "sobe-hookah-brickell" at bounding box center [1055, 190] width 306 height 33
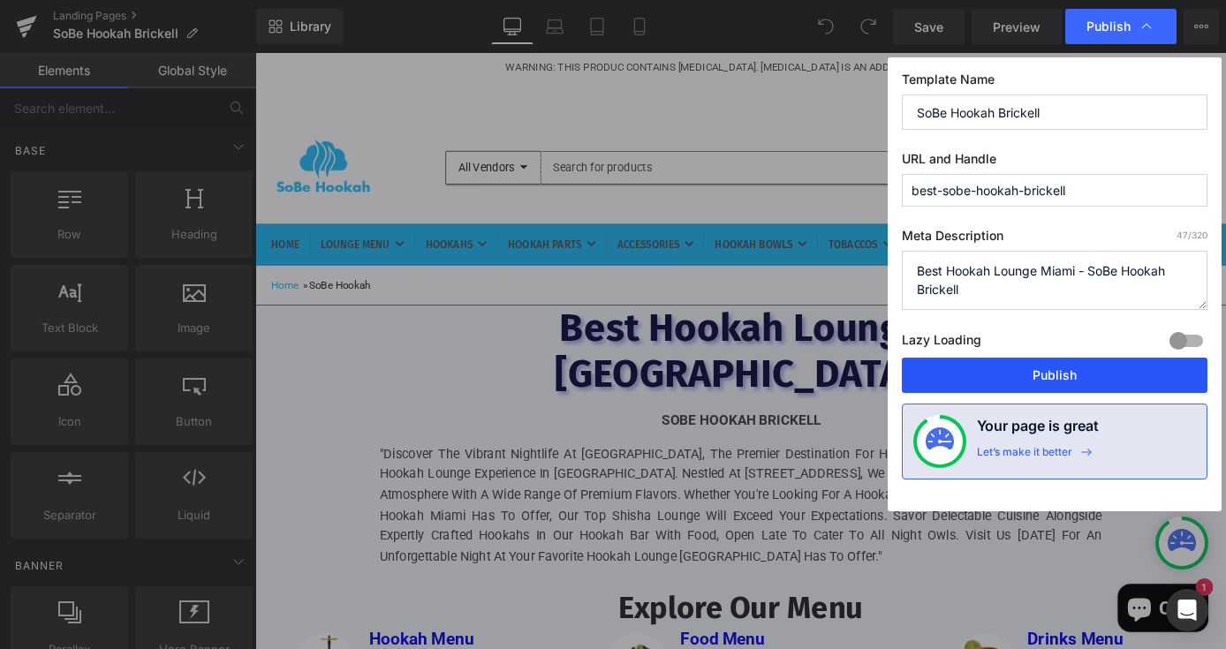
type input "best-sobe-hookah-brickell"
click at [1052, 375] on button "Publish" at bounding box center [1055, 375] width 306 height 35
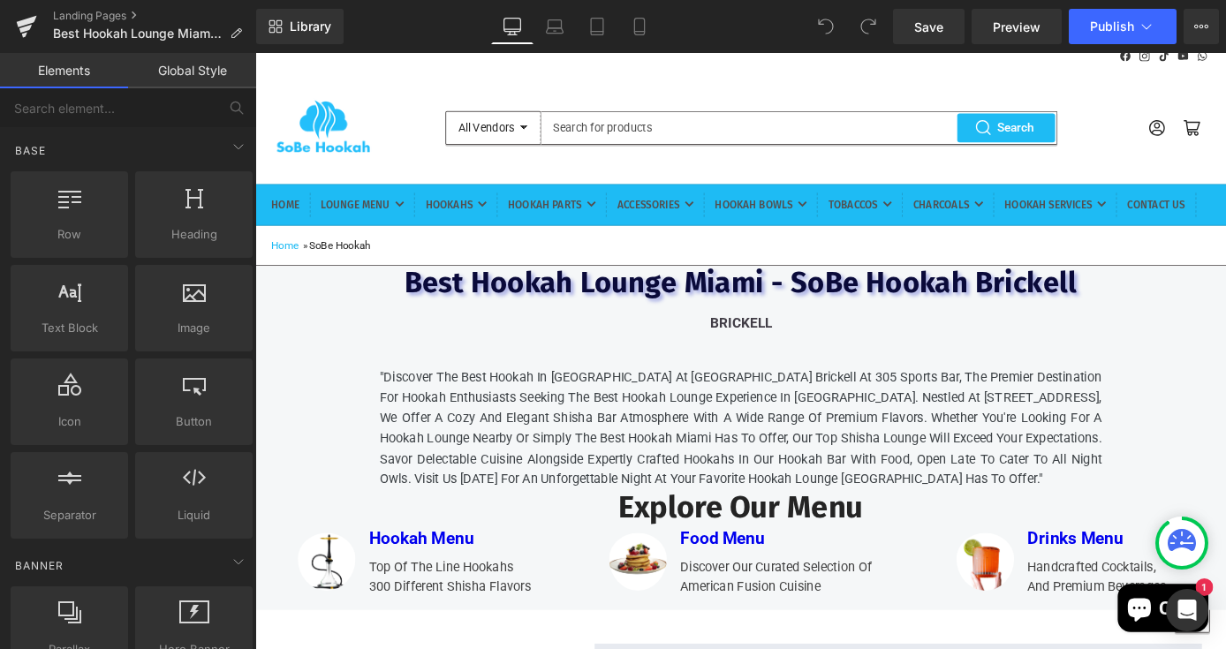
scroll to position [36, 0]
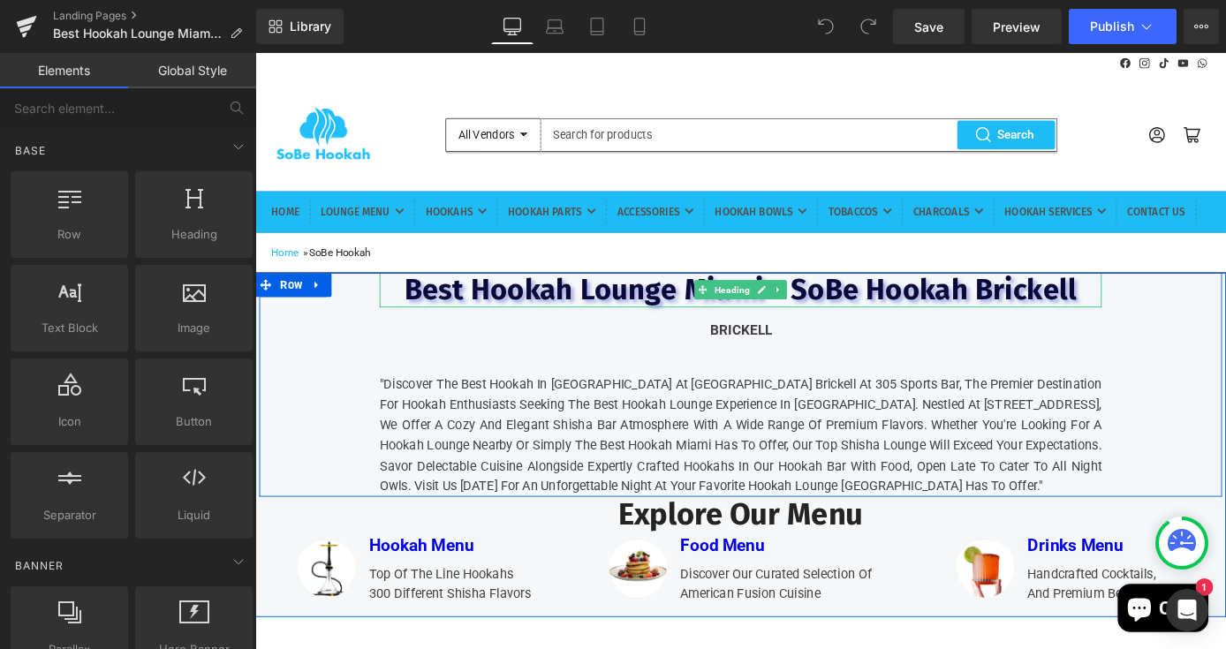
click at [989, 333] on span "Best Hookah Lounge Miami - SoBe Hookah Brickell" at bounding box center [789, 313] width 740 height 39
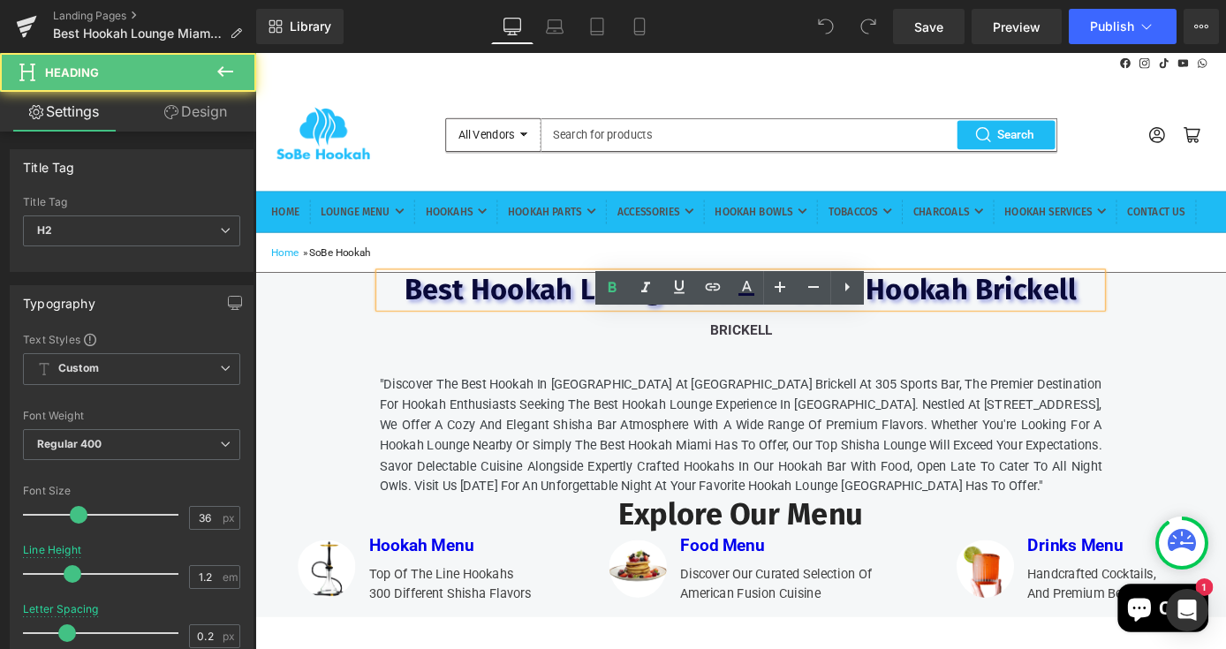
click at [1063, 333] on span "Best Hookah Lounge Miami - SoBe Hookah Brickell" at bounding box center [789, 313] width 740 height 39
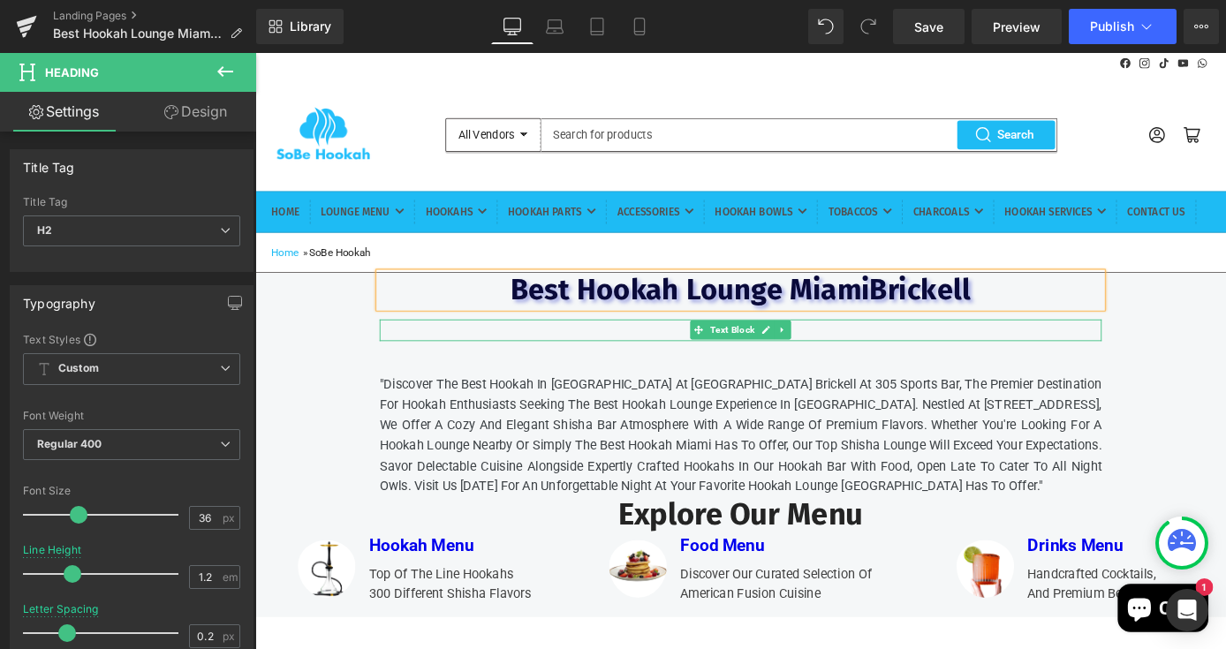
click at [705, 370] on p "brickell" at bounding box center [790, 358] width 793 height 24
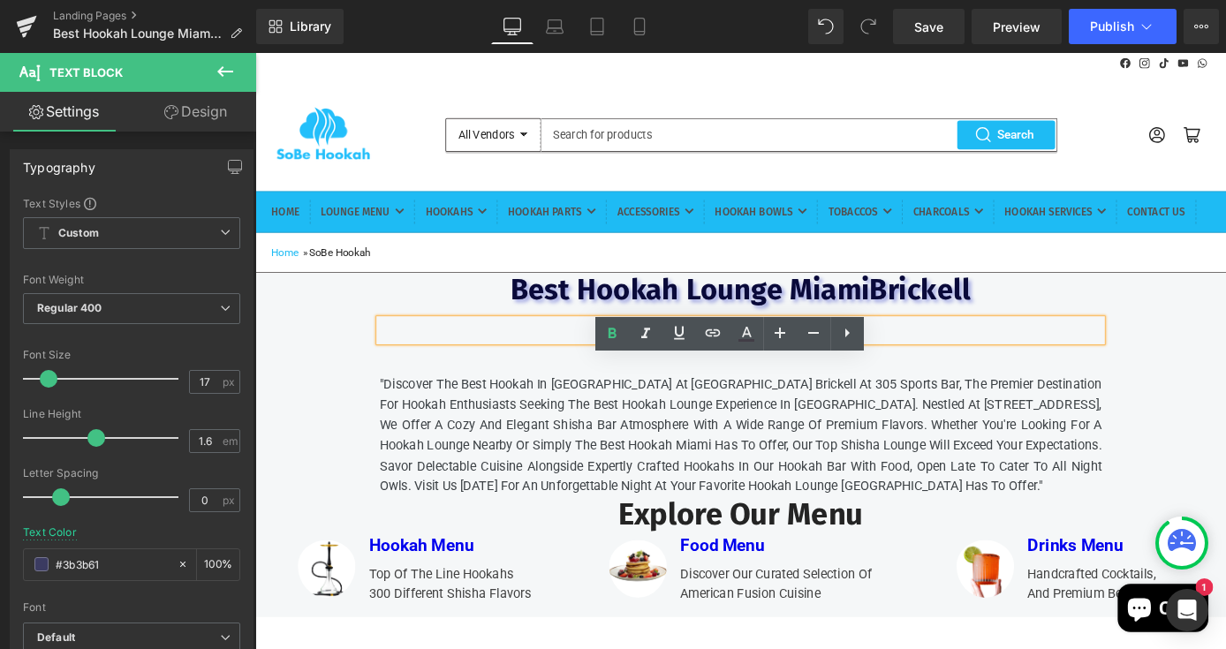
click at [757, 366] on b "brickell" at bounding box center [791, 358] width 68 height 18
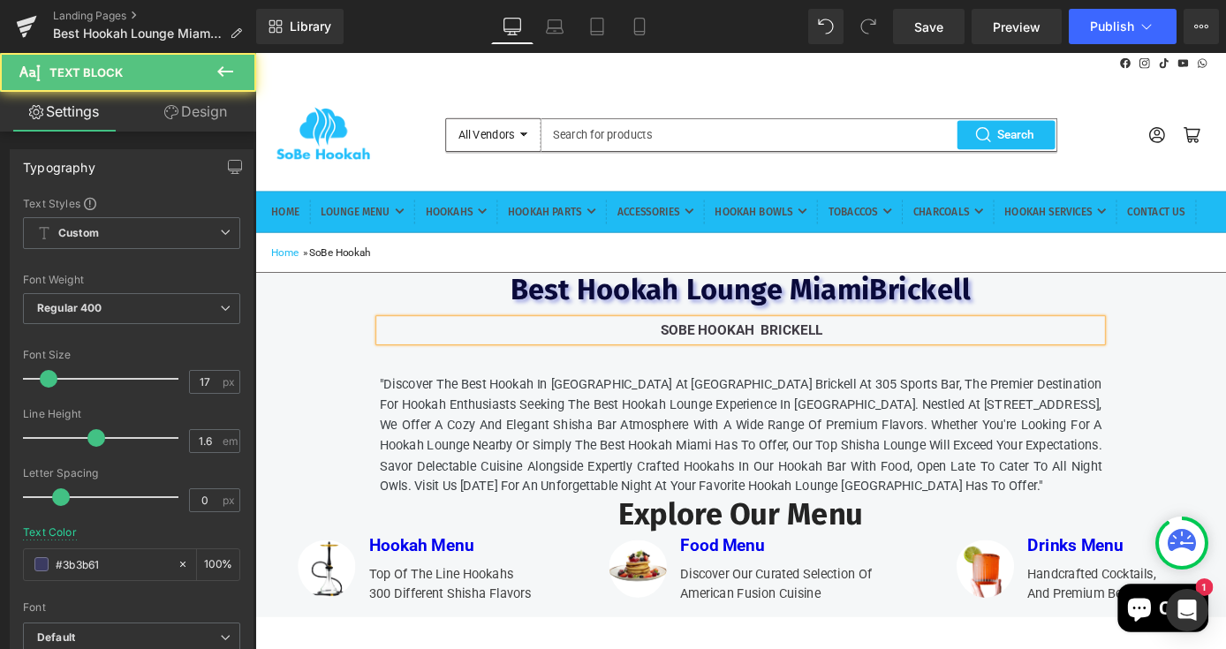
click at [818, 366] on b "sobe hookah brickell" at bounding box center [790, 358] width 178 height 18
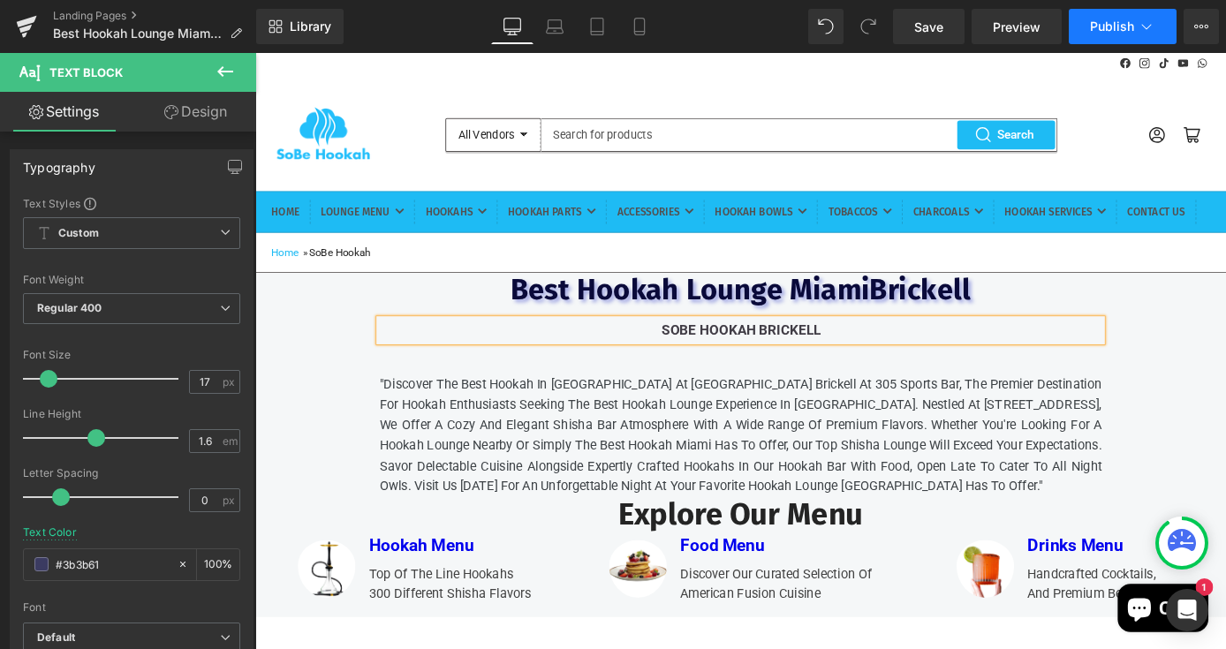
click at [1116, 31] on span "Publish" at bounding box center [1112, 26] width 44 height 14
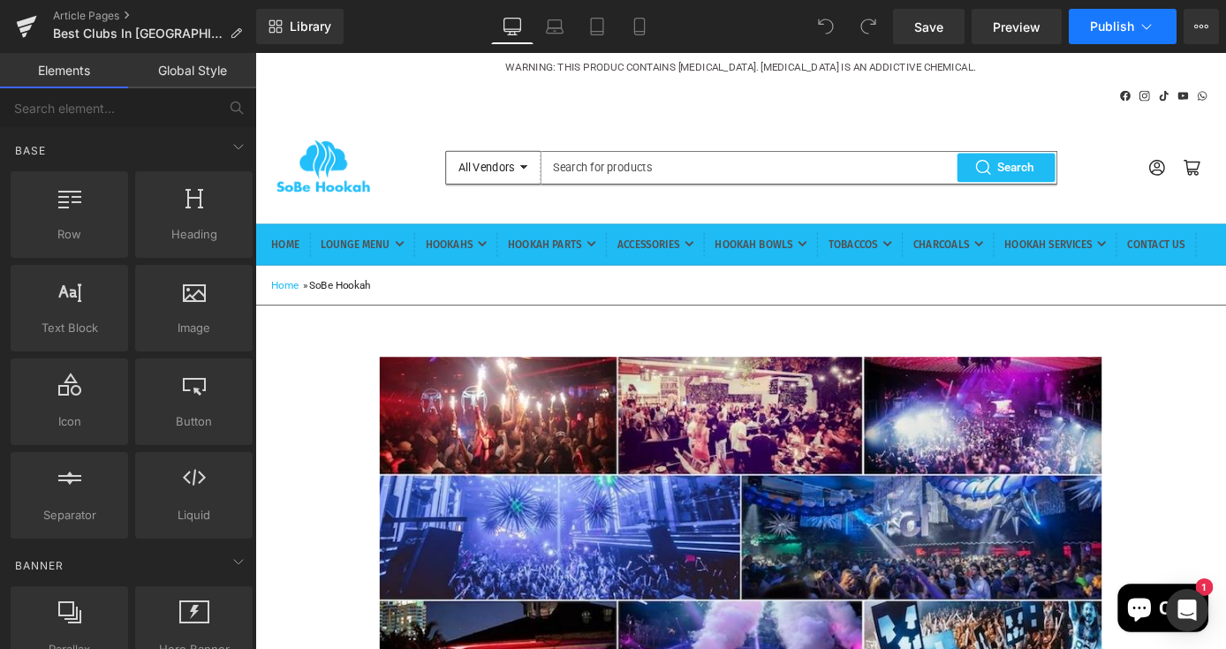
click at [1152, 33] on icon at bounding box center [1146, 27] width 18 height 18
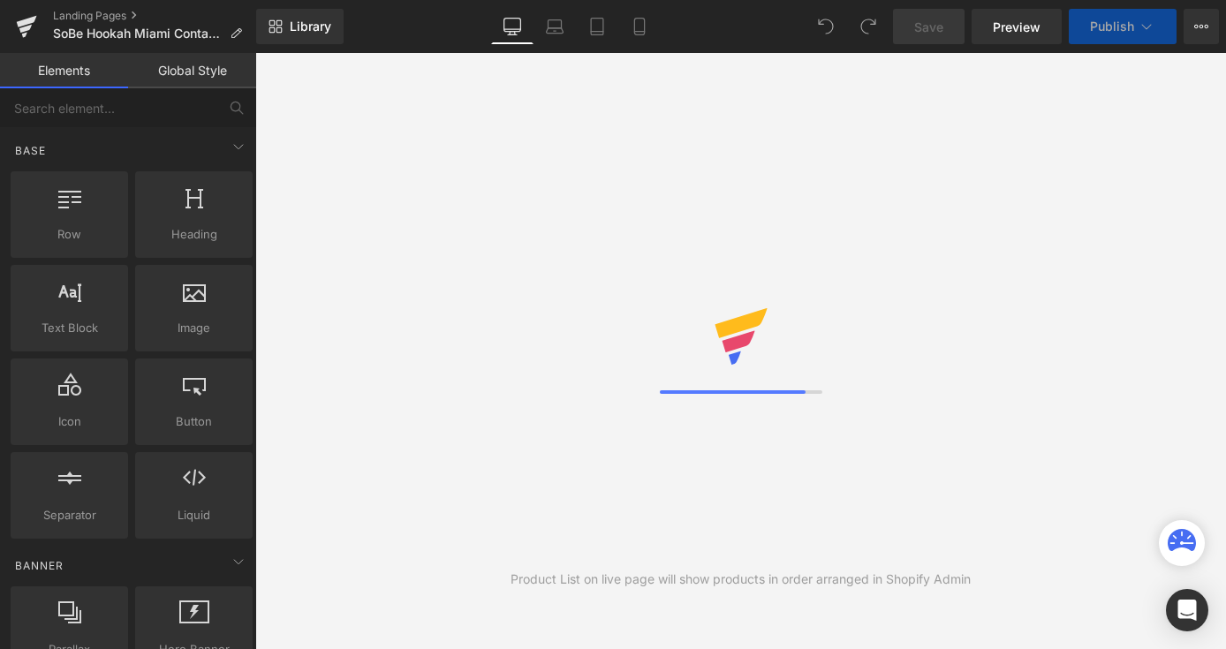
click at [1102, 30] on span "Publish" at bounding box center [1112, 26] width 44 height 14
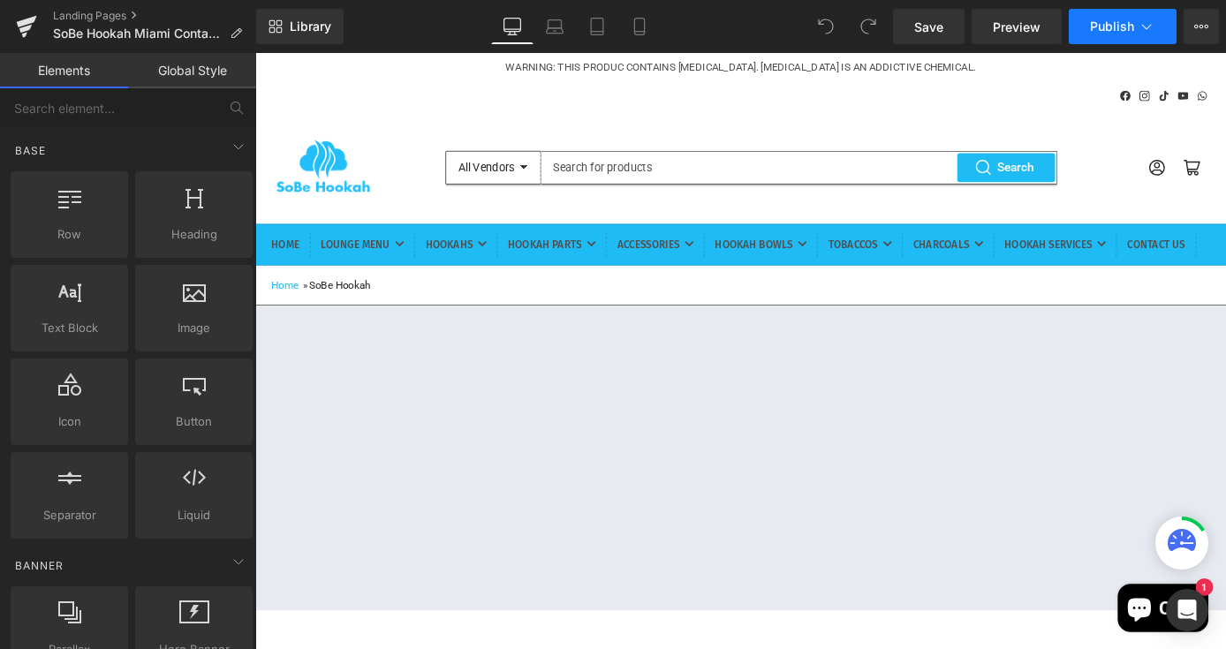
click at [1102, 30] on span "Publish" at bounding box center [1112, 26] width 44 height 14
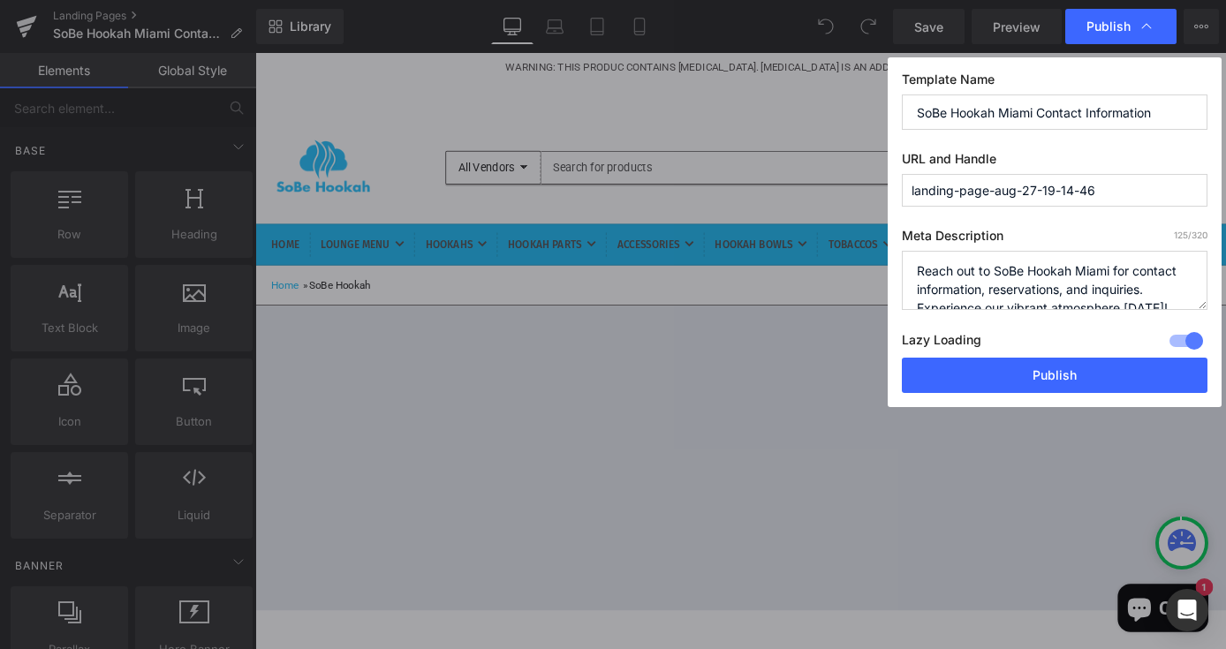
click at [1145, 191] on input "landing-page-aug-27-19-14-46" at bounding box center [1055, 190] width 306 height 33
type input "l"
type input "sobe-hookah-contact-information"
click at [1130, 223] on div "Template Name SoBe Hookah Miami Contact Information URL and Handle sobe-hookah-…" at bounding box center [1055, 232] width 334 height 350
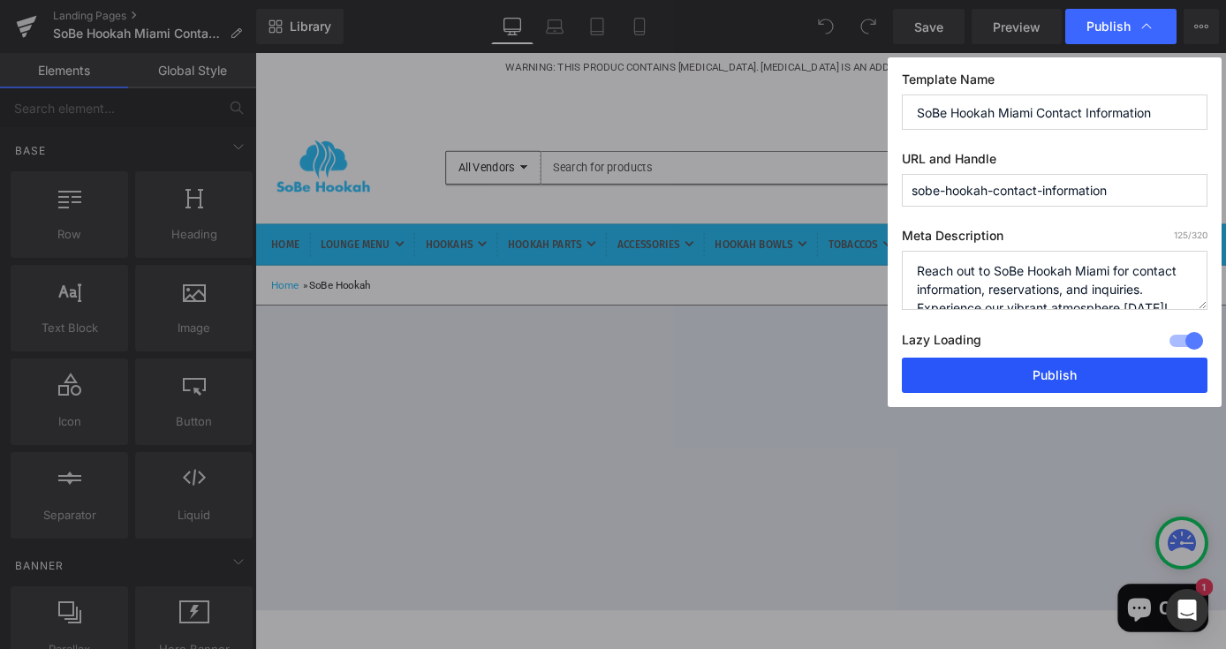
click at [1032, 381] on button "Publish" at bounding box center [1055, 375] width 306 height 35
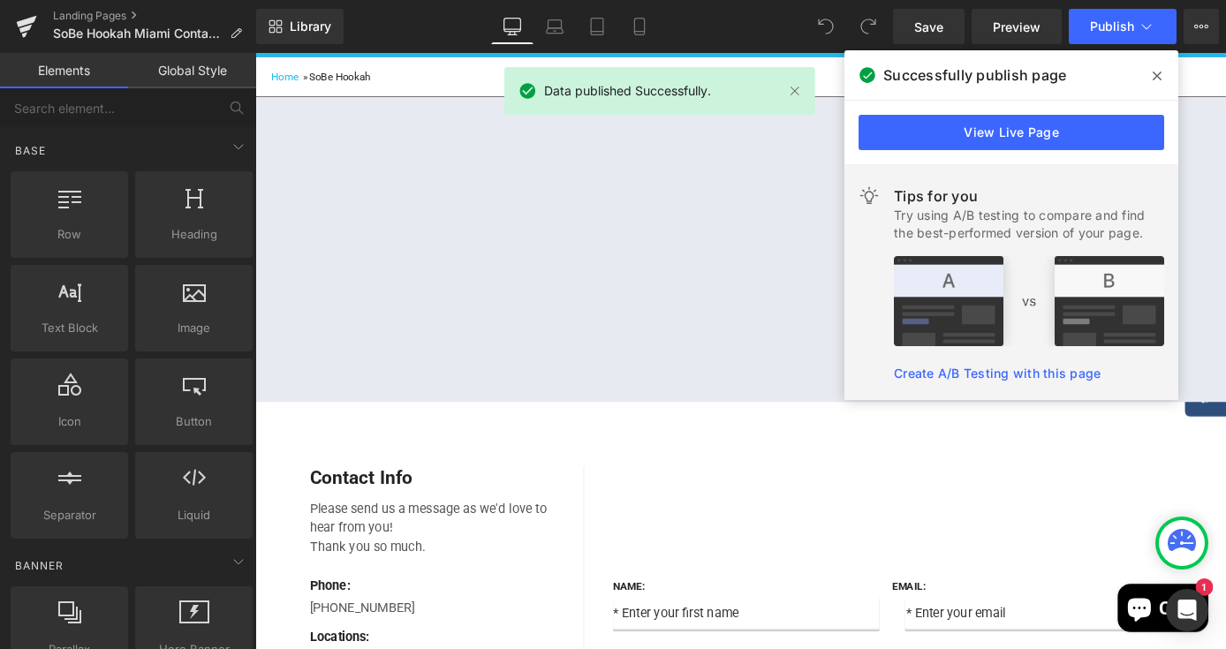
scroll to position [225, 0]
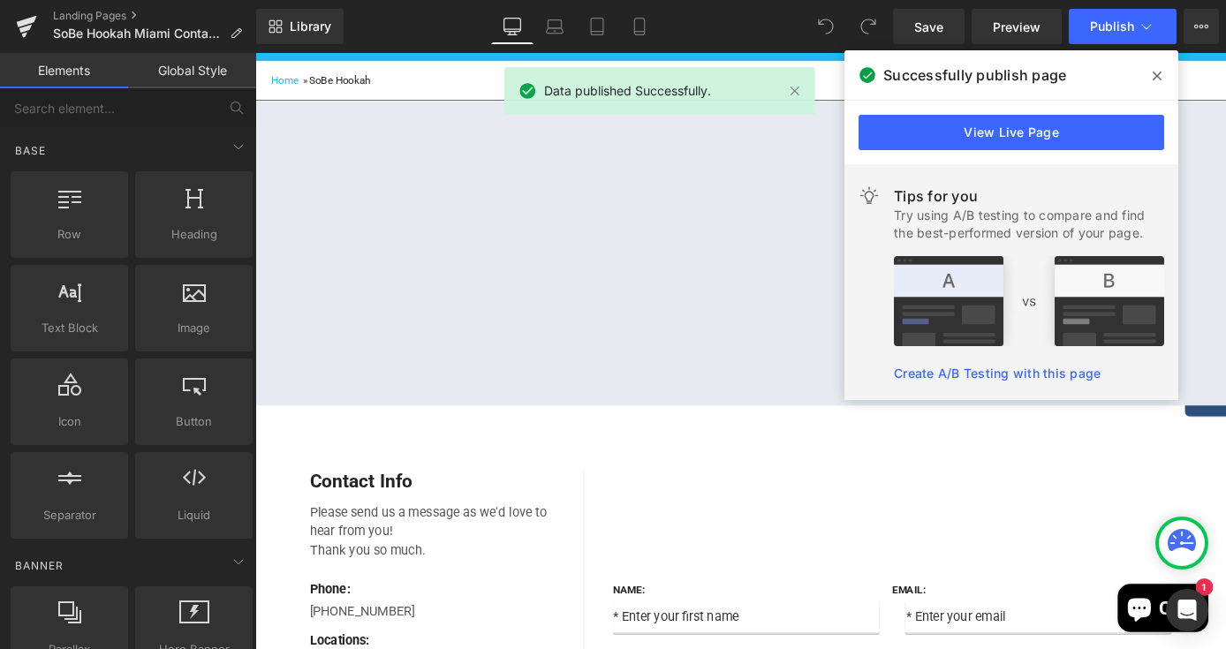
click at [1151, 76] on span at bounding box center [1157, 76] width 28 height 28
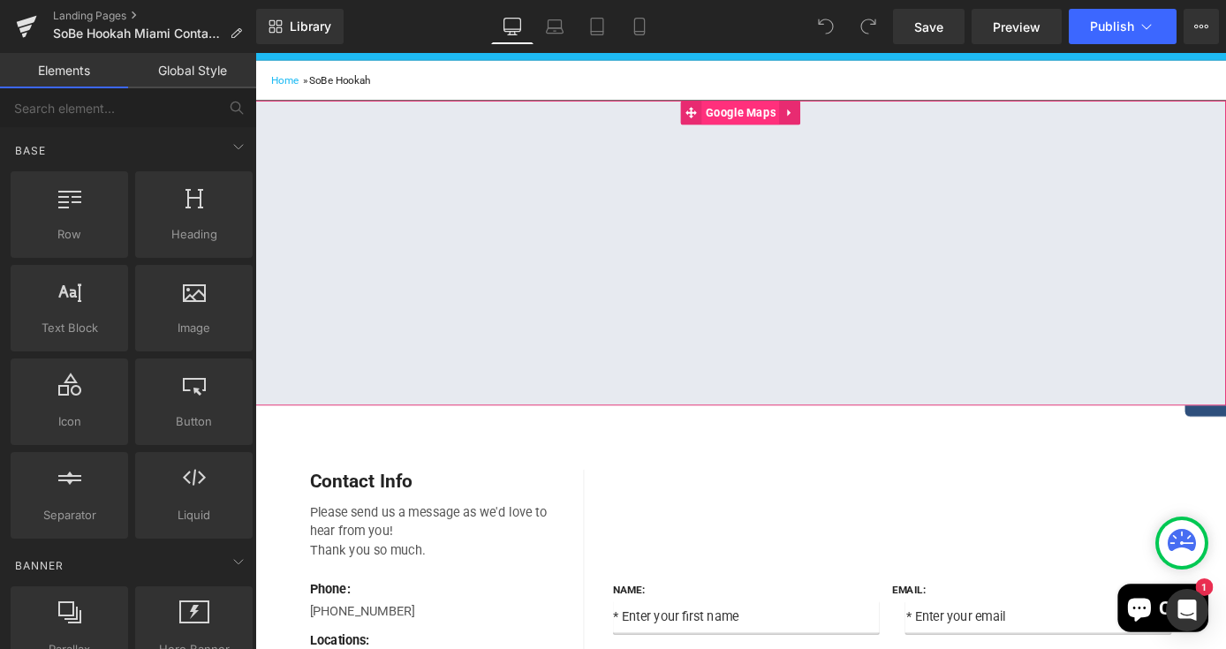
click at [789, 132] on span "Google Maps" at bounding box center [789, 119] width 86 height 26
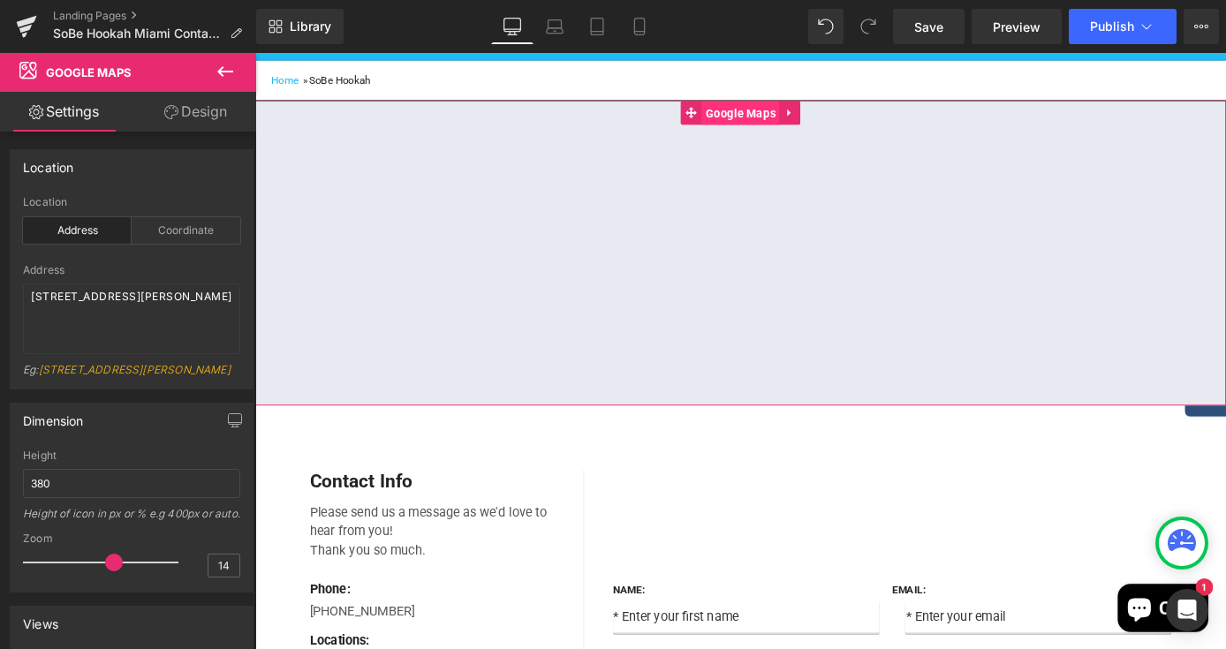
click at [803, 133] on span "Google Maps" at bounding box center [789, 120] width 86 height 26
drag, startPoint x: 114, startPoint y: 319, endPoint x: 8, endPoint y: 295, distance: 108.6
click at [8, 295] on div "Location address Location Address Coordinate Address 1700 Collins Ave, Miami Be…" at bounding box center [132, 262] width 264 height 253
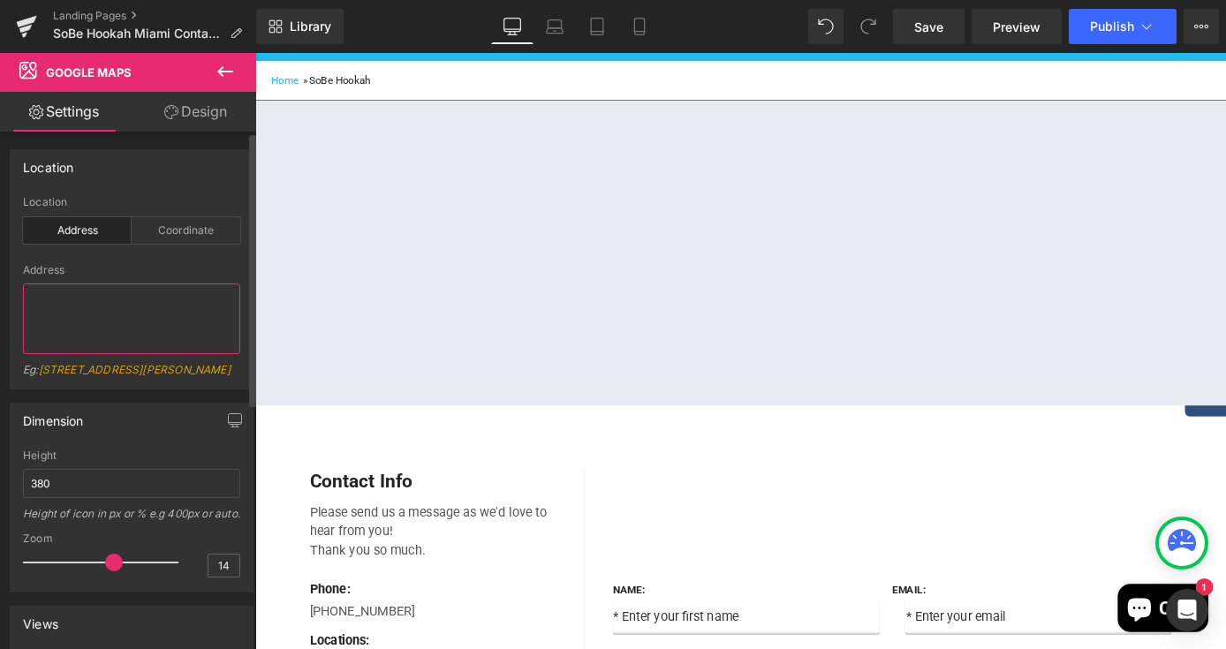
paste textarea "1700 Collins Ave, Miami Beach, FL 33139"
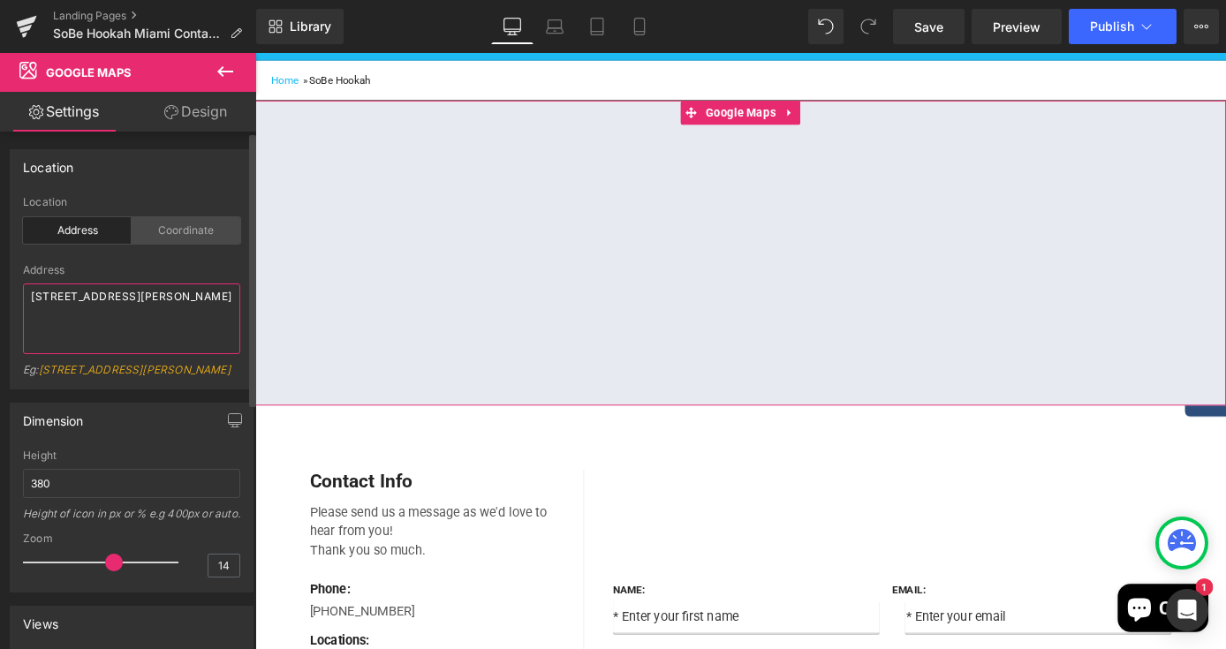
type textarea "1700 Collins Ave, Miami Beach, FL 33139"
click at [194, 231] on div "Coordinate" at bounding box center [186, 230] width 109 height 26
